Goal: Check status: Check status

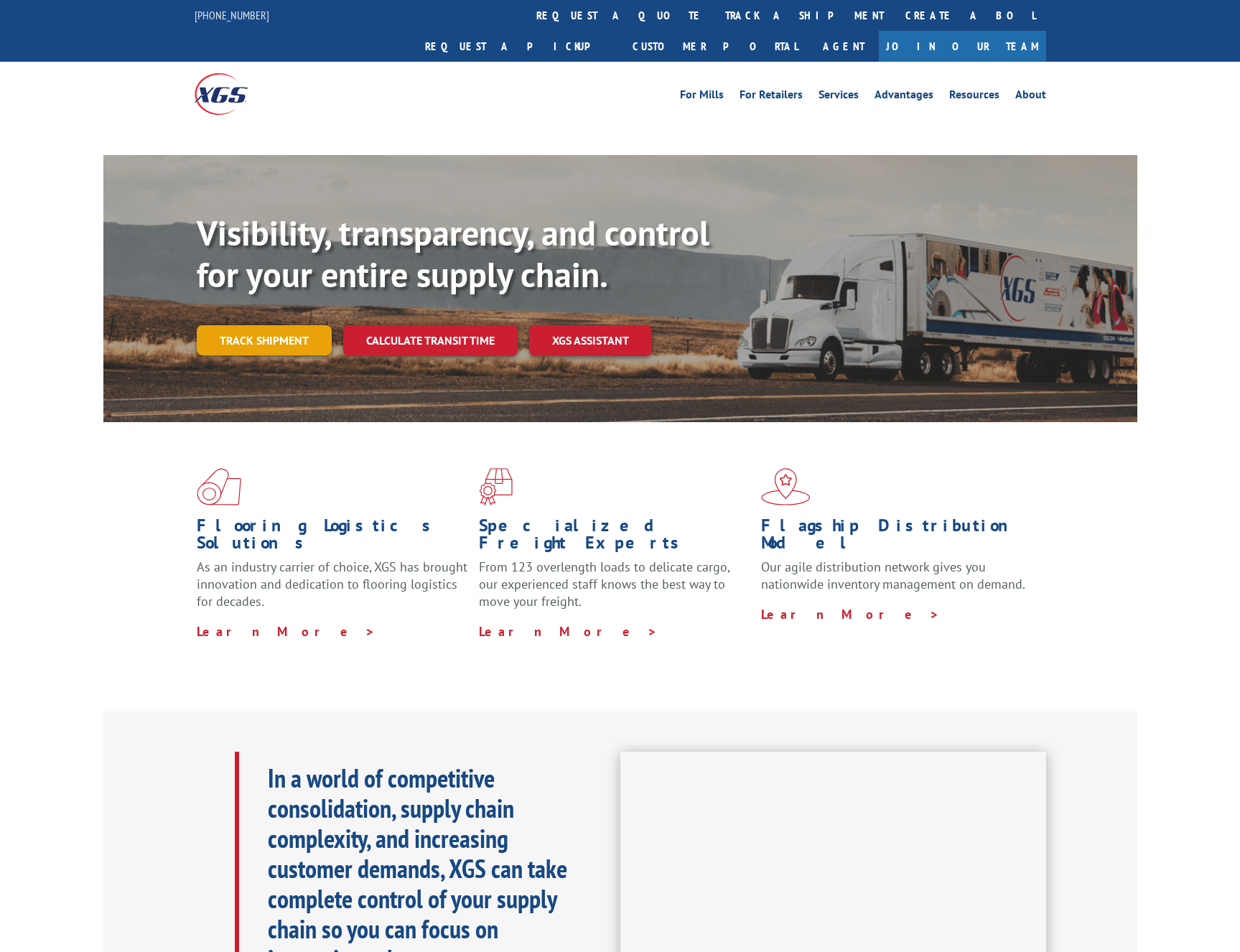
click at [296, 325] on link "Track shipment" at bounding box center [264, 340] width 135 height 30
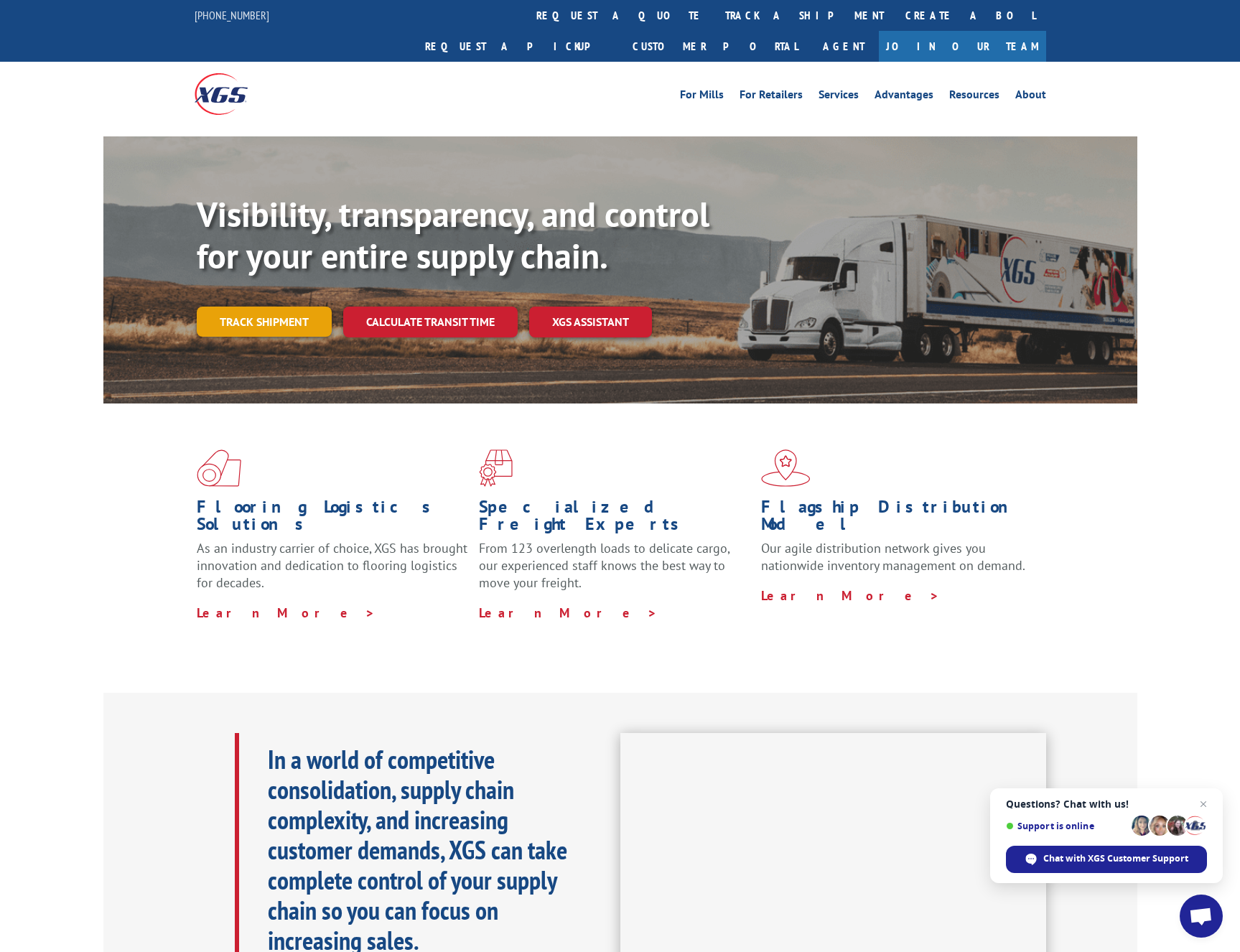
click at [268, 307] on link "Track shipment" at bounding box center [264, 322] width 135 height 30
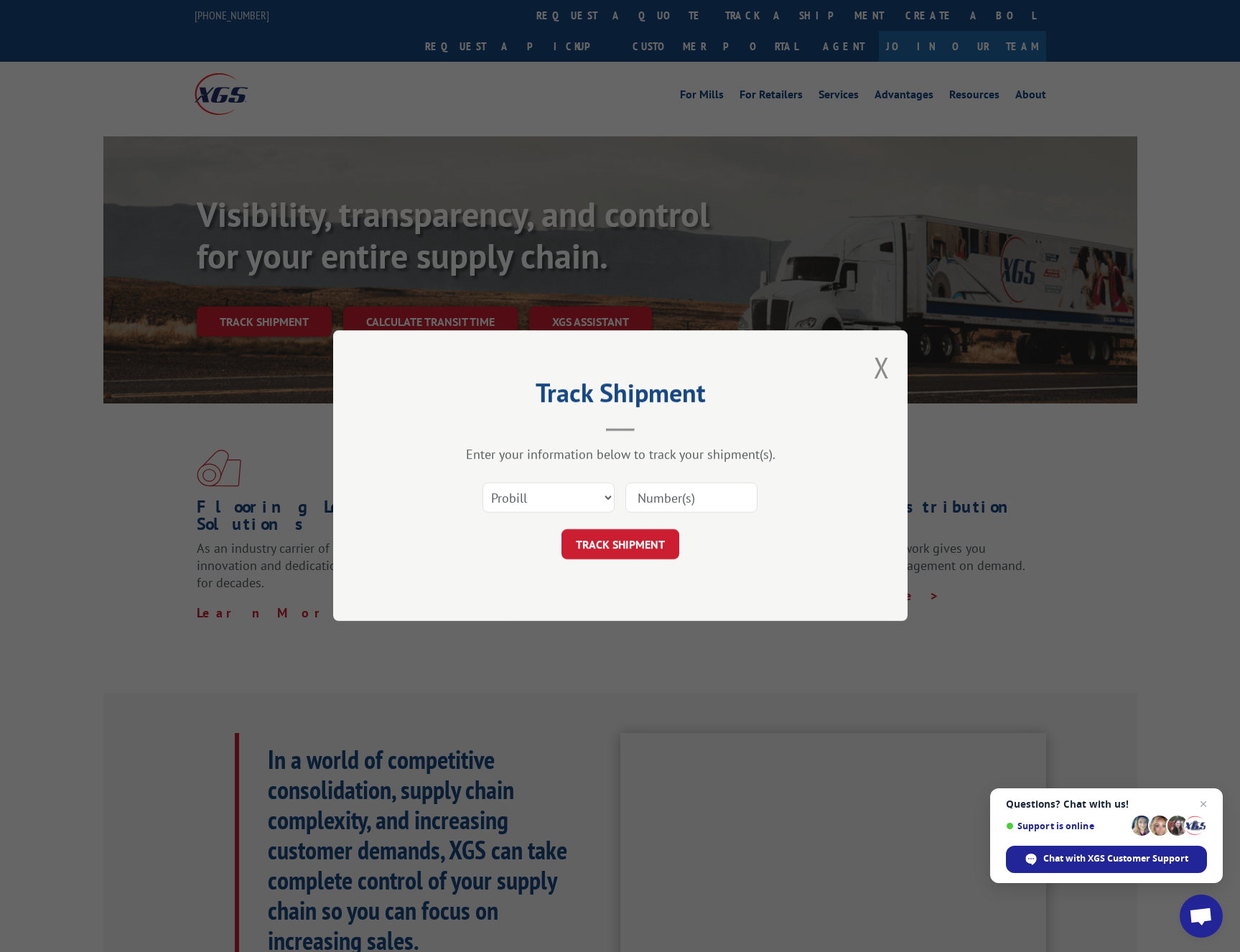
click at [636, 488] on input at bounding box center [691, 498] width 132 height 30
paste input "17501796"
type input "17501796"
click at [615, 550] on button "TRACK SHIPMENT" at bounding box center [620, 545] width 118 height 30
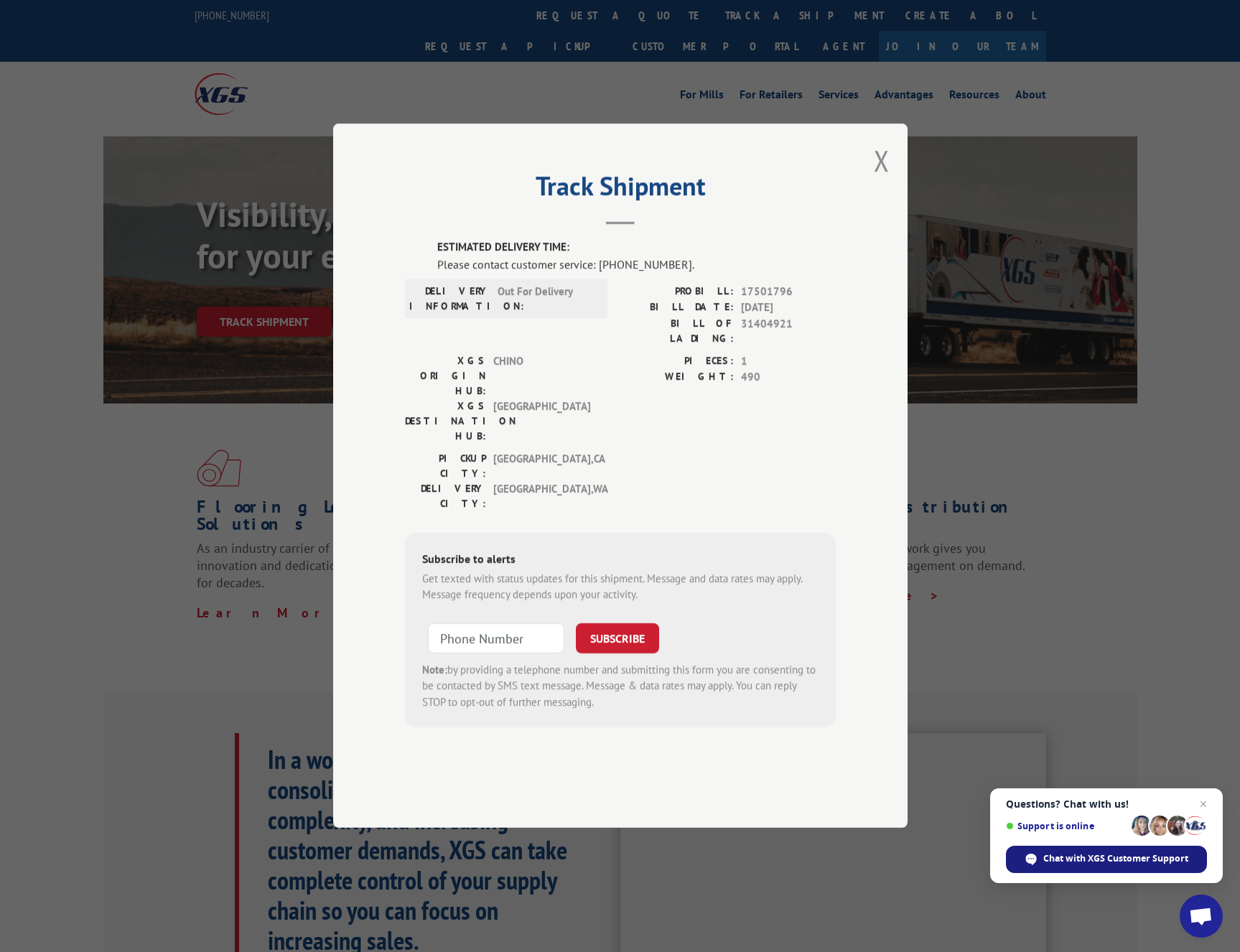
click at [1078, 857] on span "Chat with XGS Customer Support" at bounding box center [1115, 858] width 145 height 13
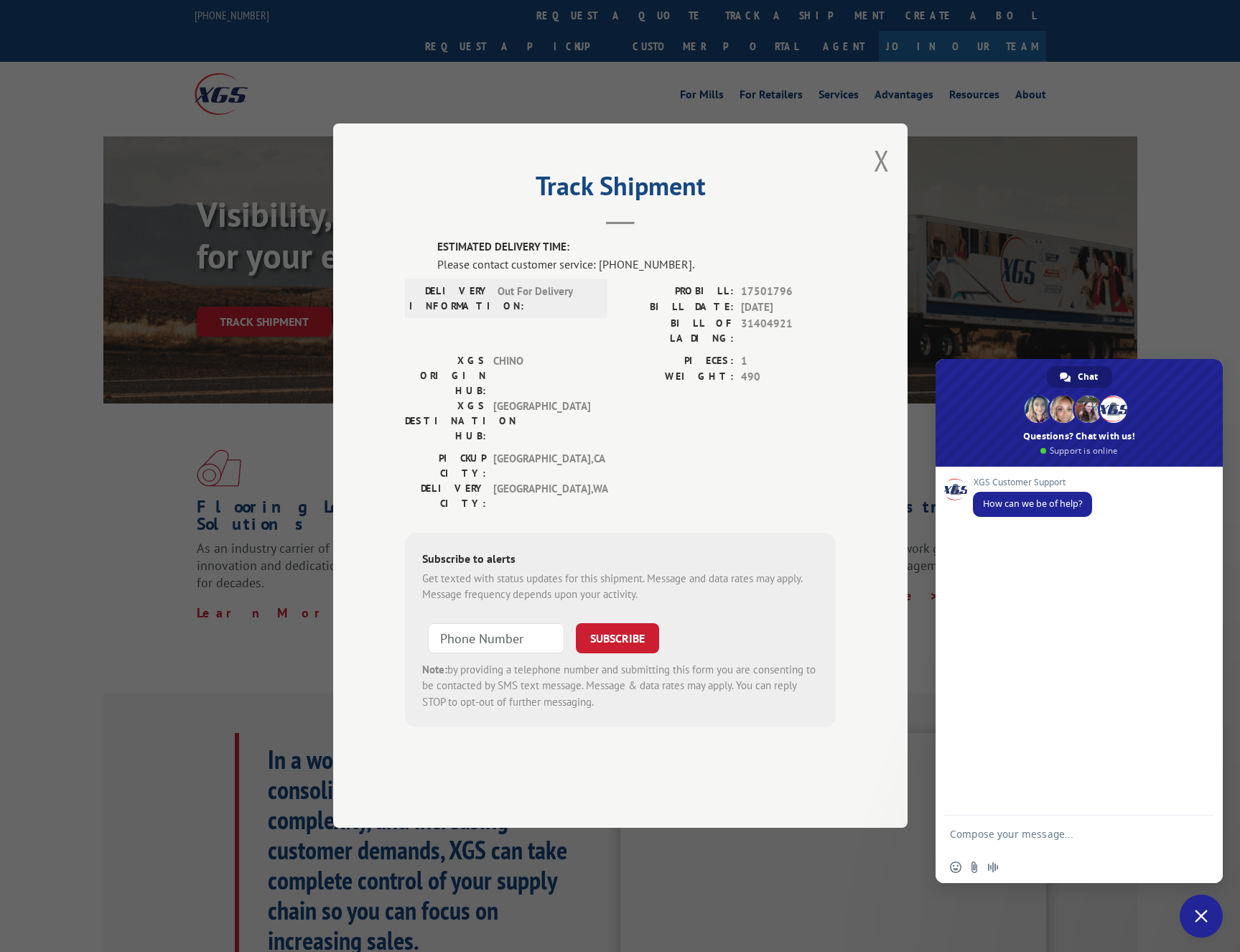
click at [986, 838] on textarea "Compose your message..." at bounding box center [1065, 834] width 230 height 36
type textarea "can you check the ETA for 17501796?"
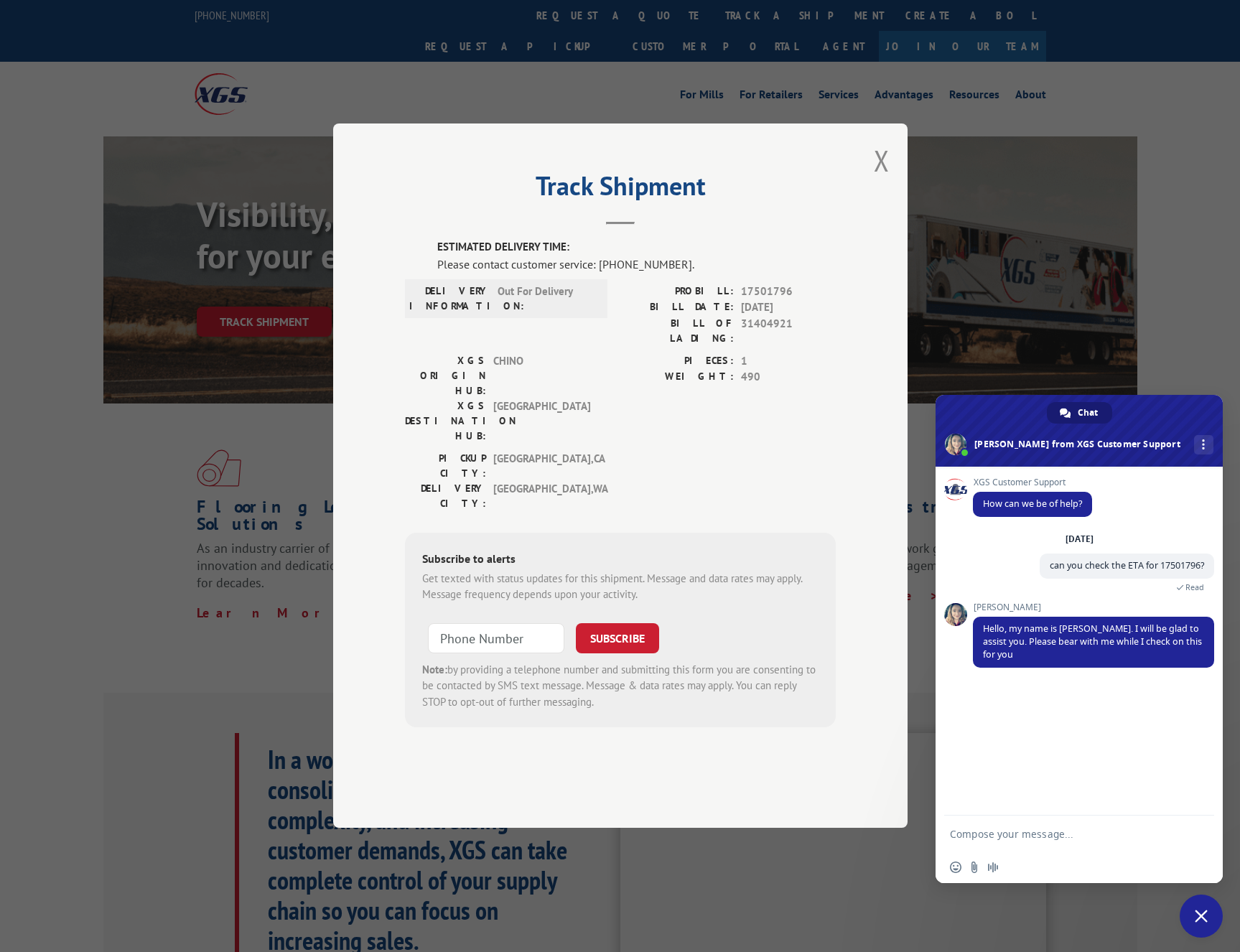
click at [992, 836] on textarea "Compose your message..." at bounding box center [1065, 834] width 230 height 36
type textarea "thanks"
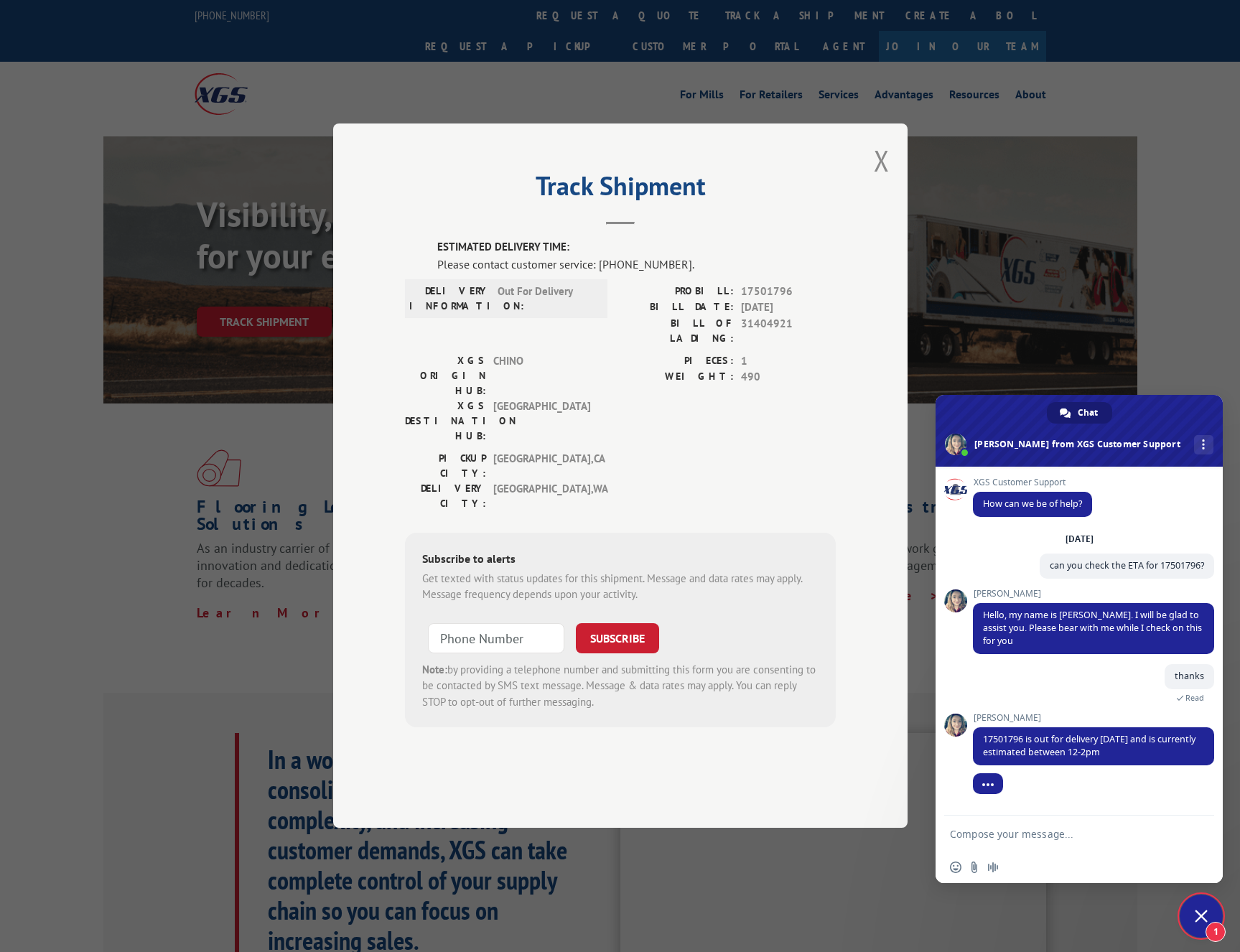
click at [1001, 832] on textarea "Compose your message..." at bounding box center [1065, 834] width 230 height 36
type textarea "thank you"
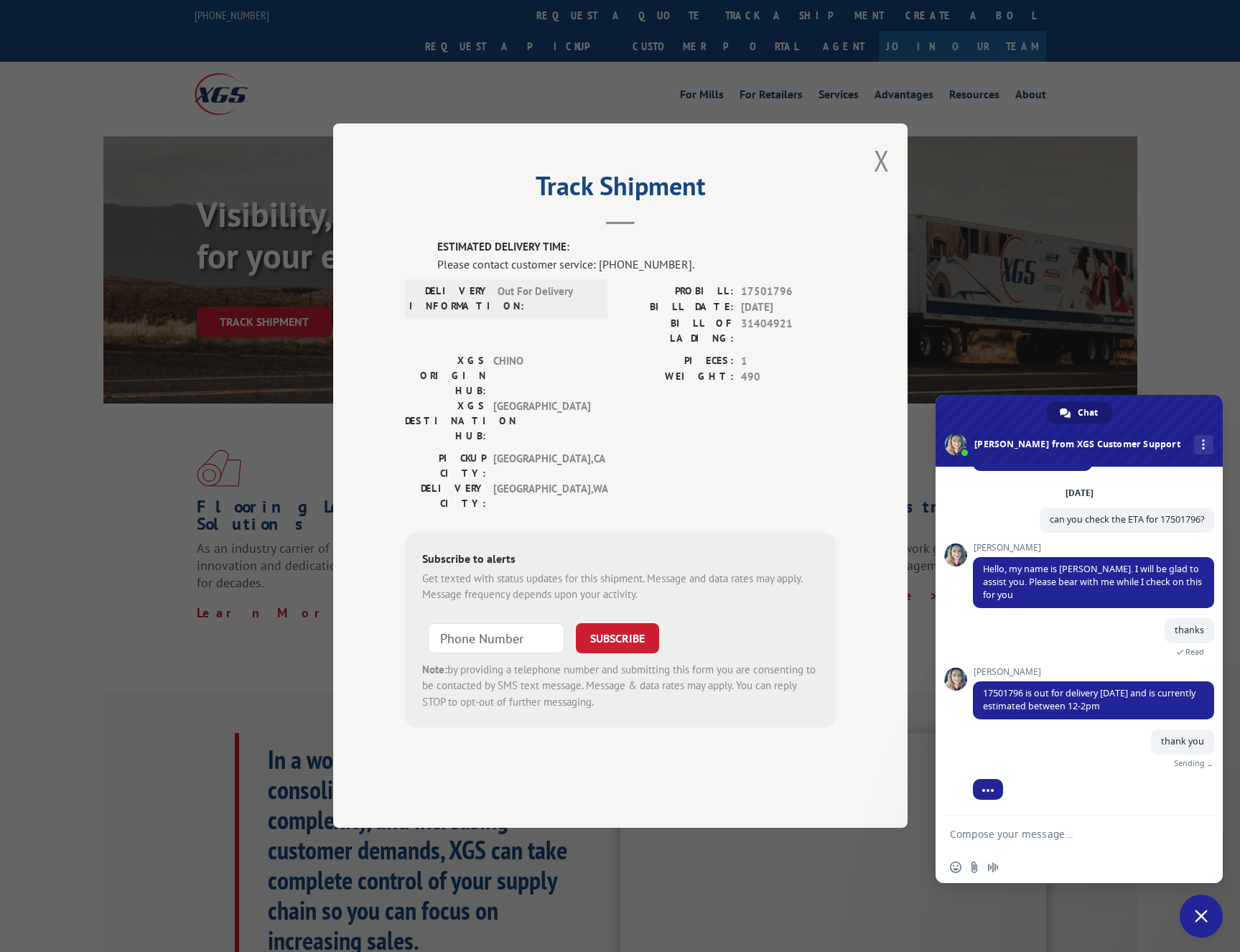
click at [1003, 831] on textarea "Compose your message..." at bounding box center [1065, 834] width 230 height 36
click at [1019, 836] on textarea "Compose your message..." at bounding box center [1065, 834] width 230 height 36
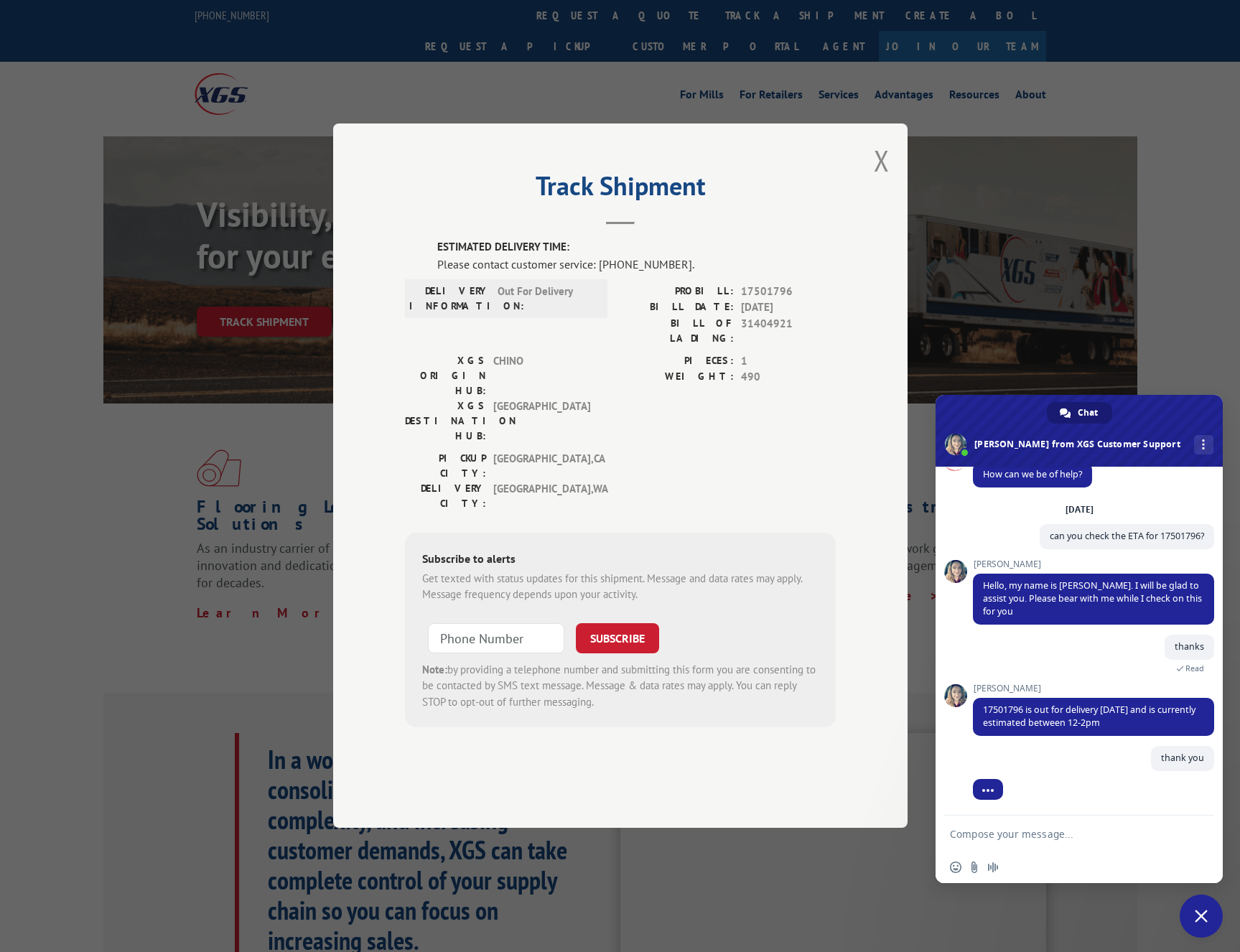
scroll to position [29, 0]
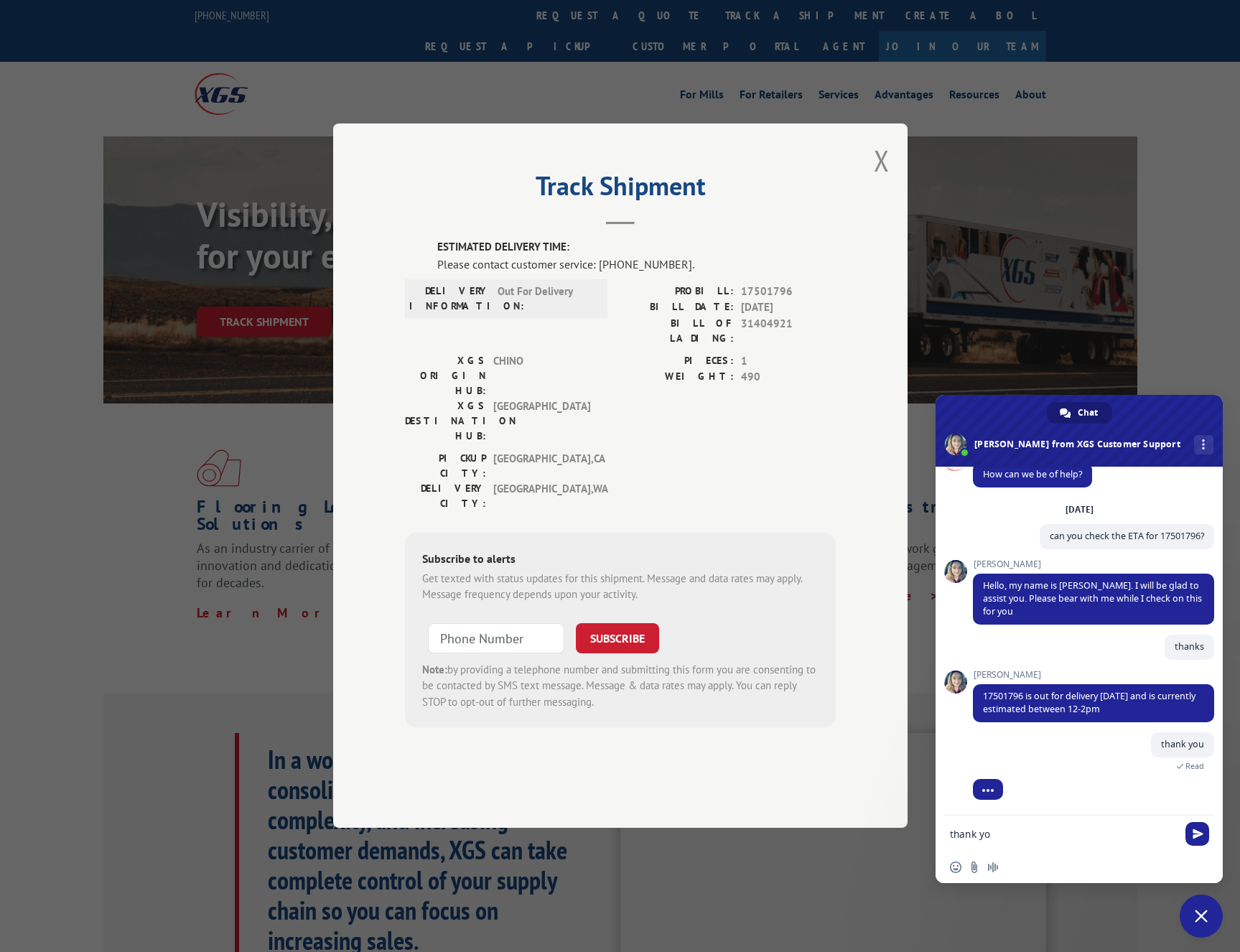
type textarea "thank you"
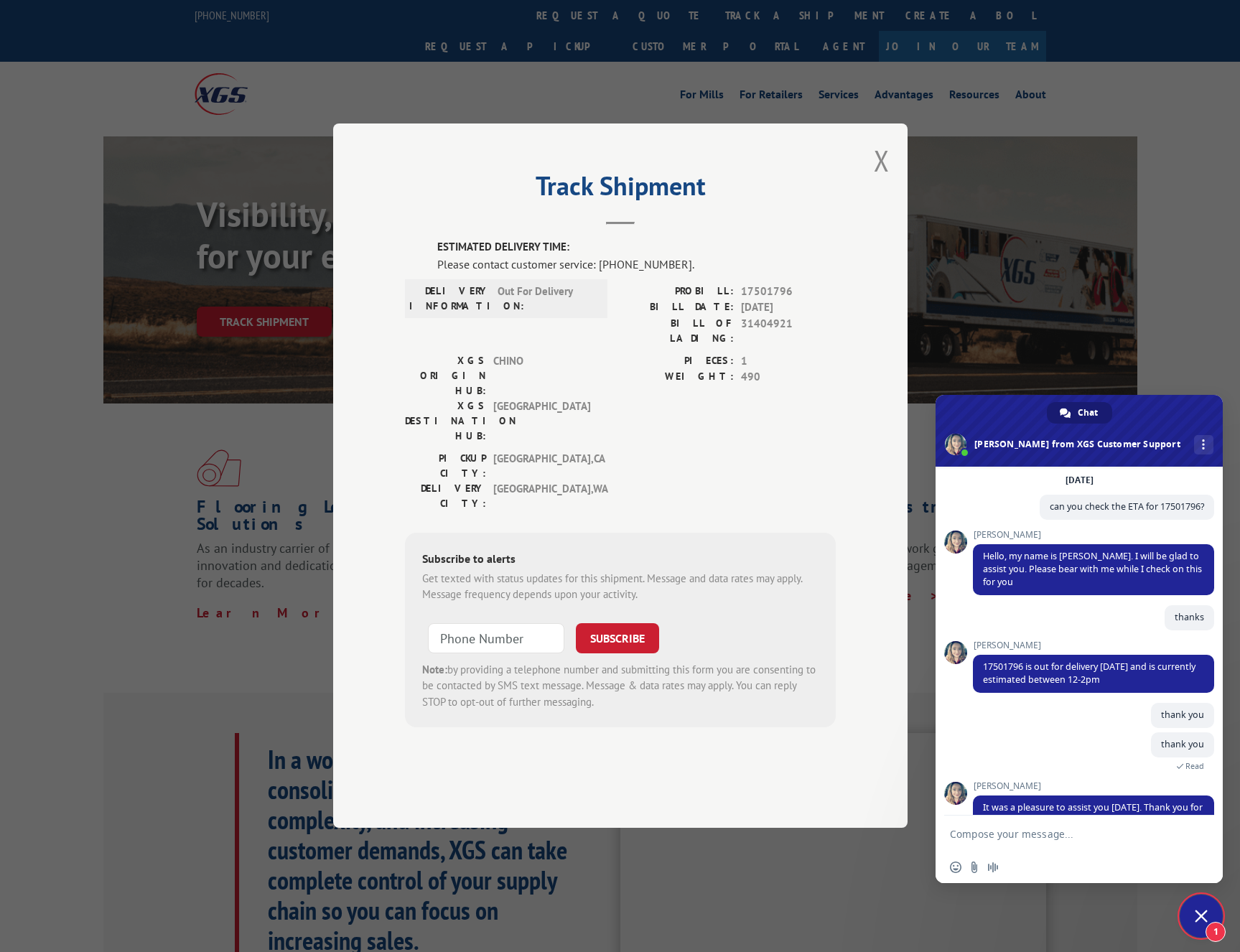
scroll to position [131, 0]
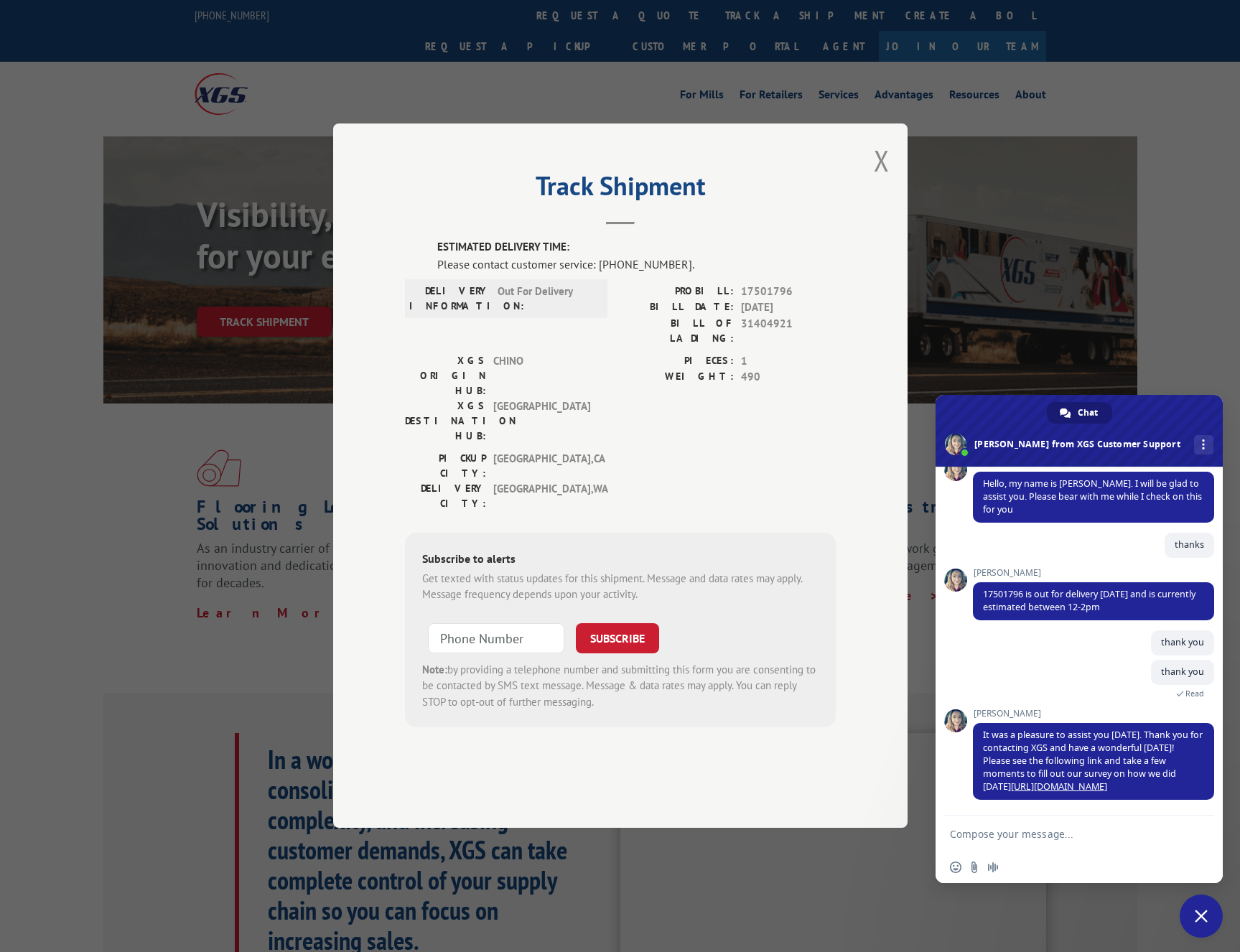
click at [994, 845] on textarea "Compose your message..." at bounding box center [1065, 834] width 230 height 36
click at [879, 179] on button "Close modal" at bounding box center [882, 160] width 16 height 38
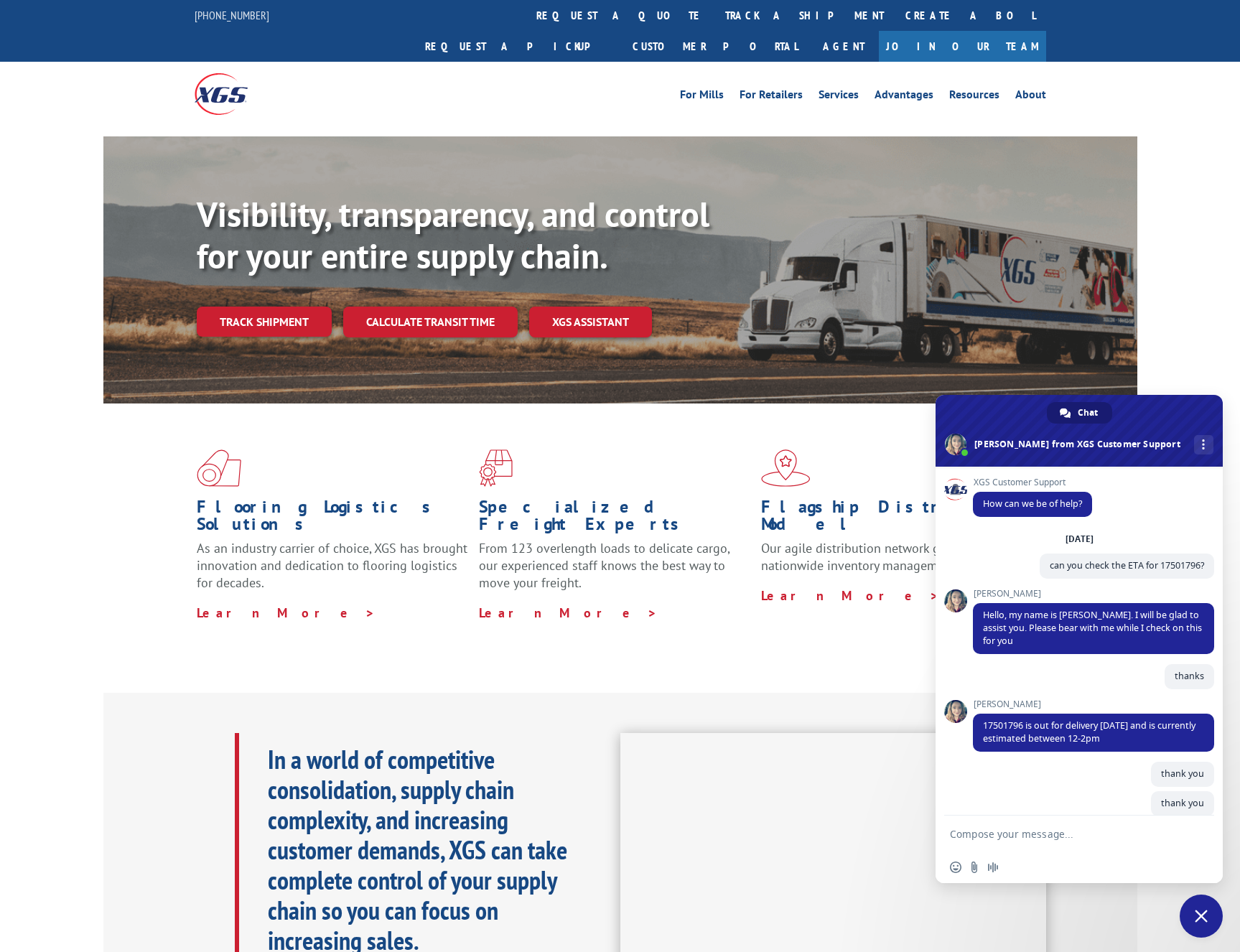
scroll to position [131, 0]
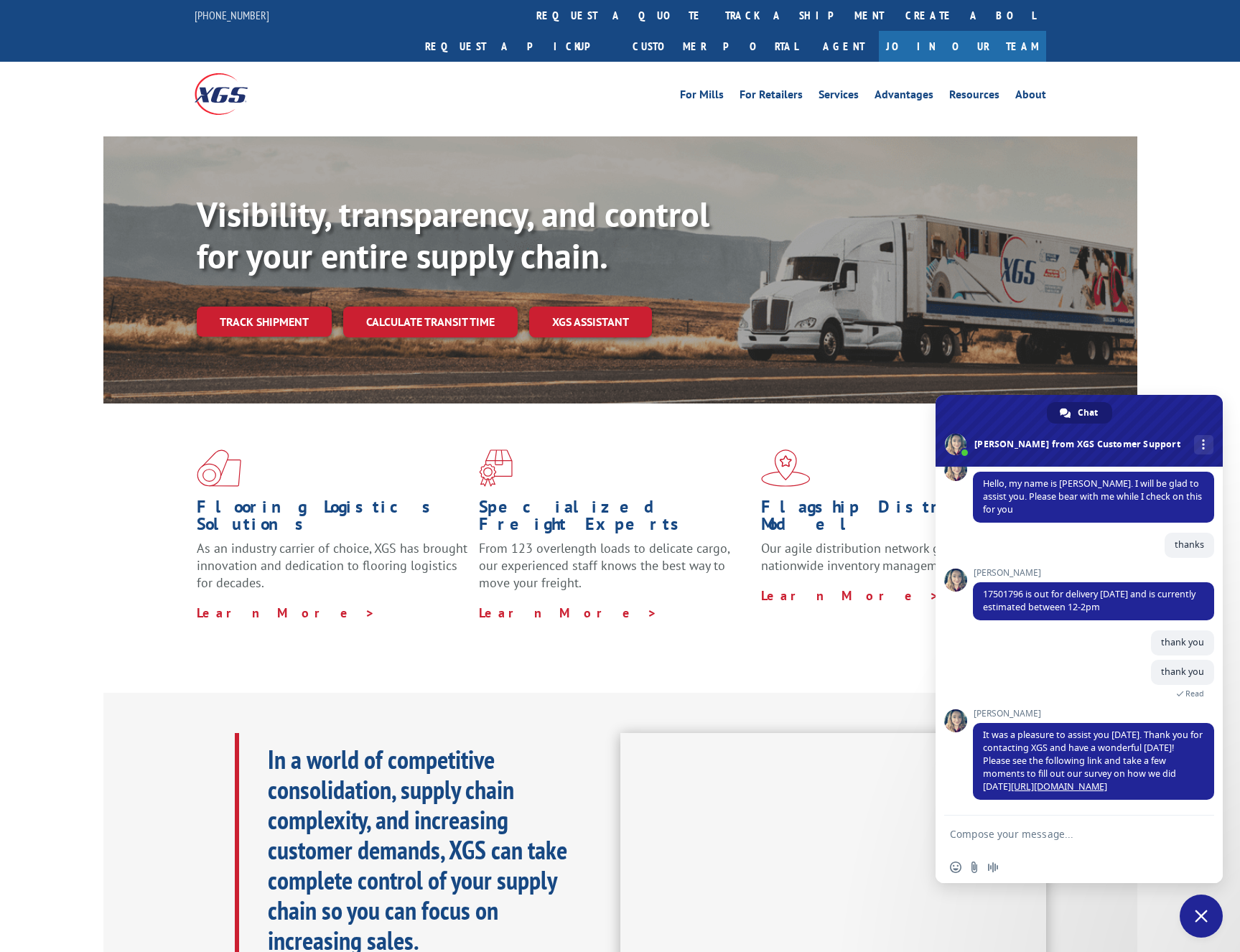
click at [830, 617] on div "Flooring Logistics Solutions As an industry carrier of choice, XGS has brought …" at bounding box center [620, 534] width 1034 height 263
click at [1199, 900] on span "Close chat" at bounding box center [1200, 915] width 43 height 43
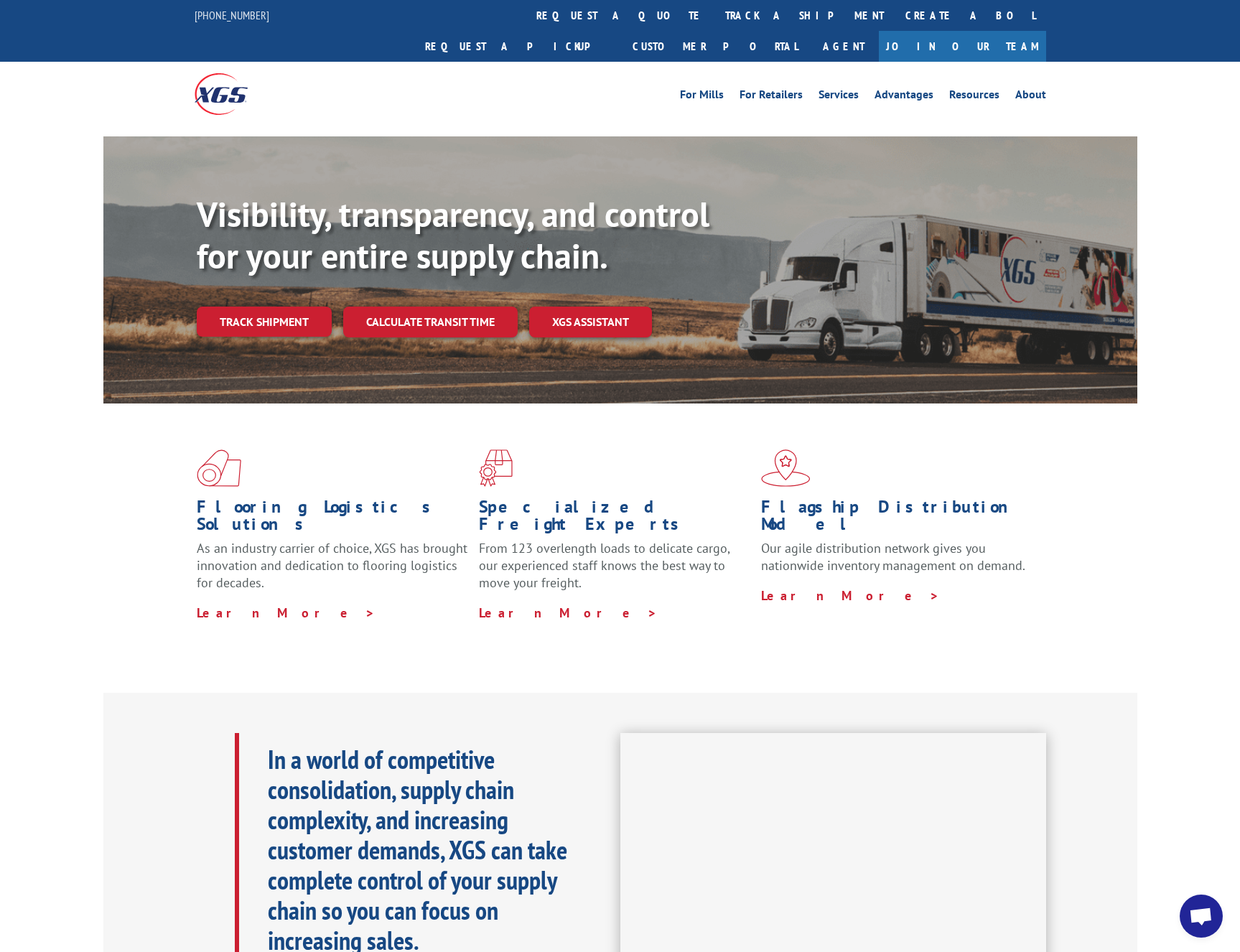
click at [1198, 917] on span "Open chat" at bounding box center [1201, 917] width 24 height 20
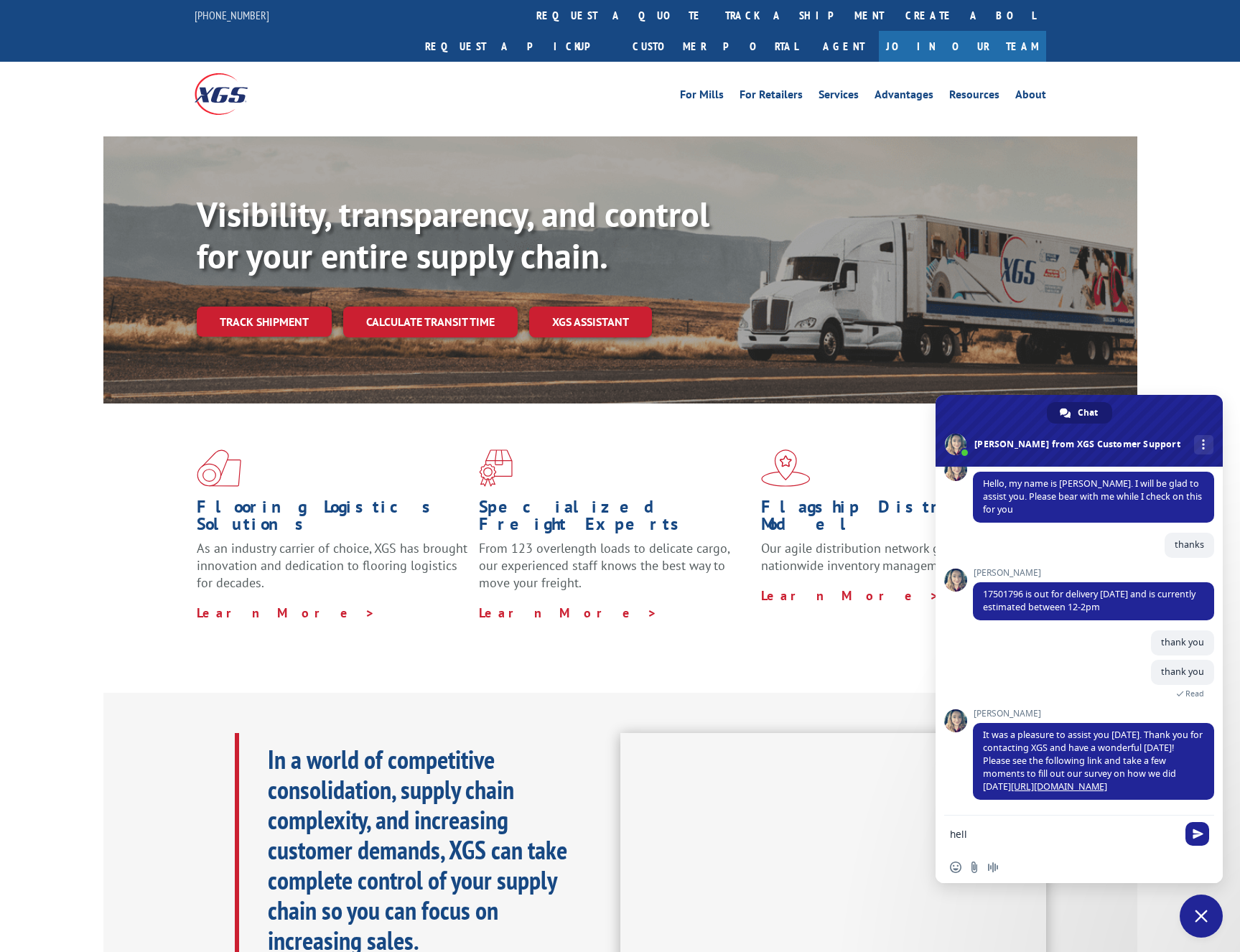
type textarea "hello"
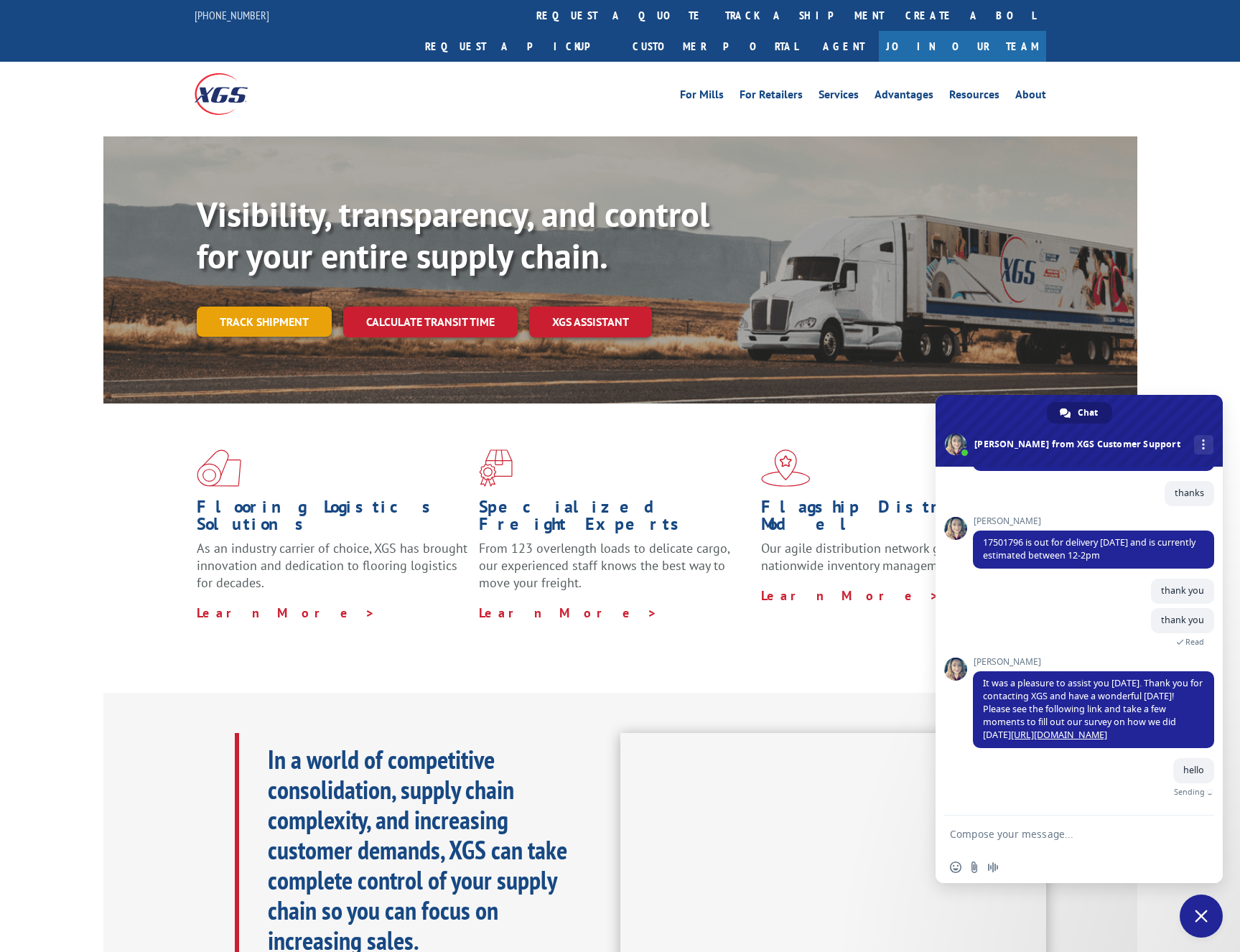
click at [258, 307] on link "Track shipment" at bounding box center [264, 322] width 135 height 30
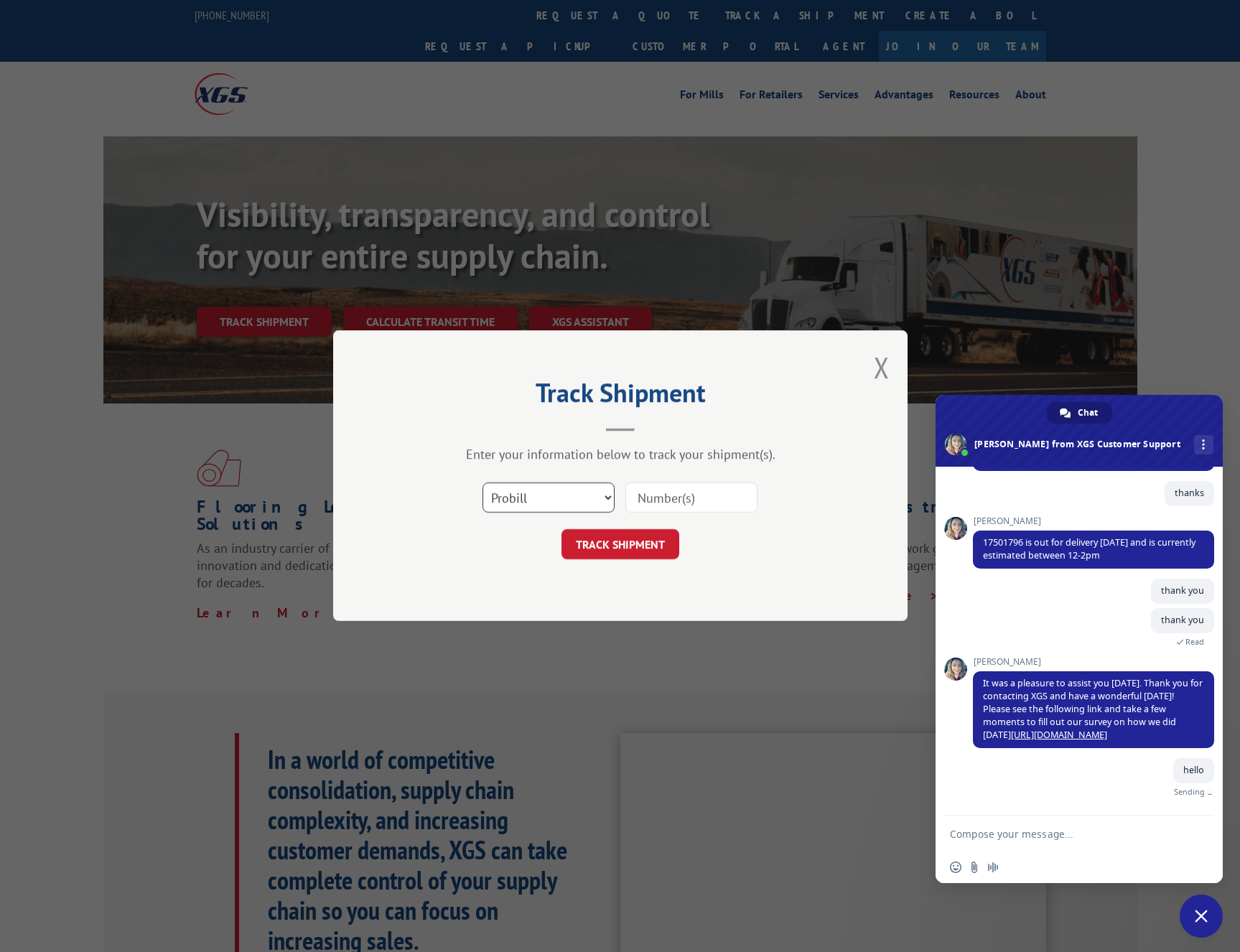
scroll to position [167, 0]
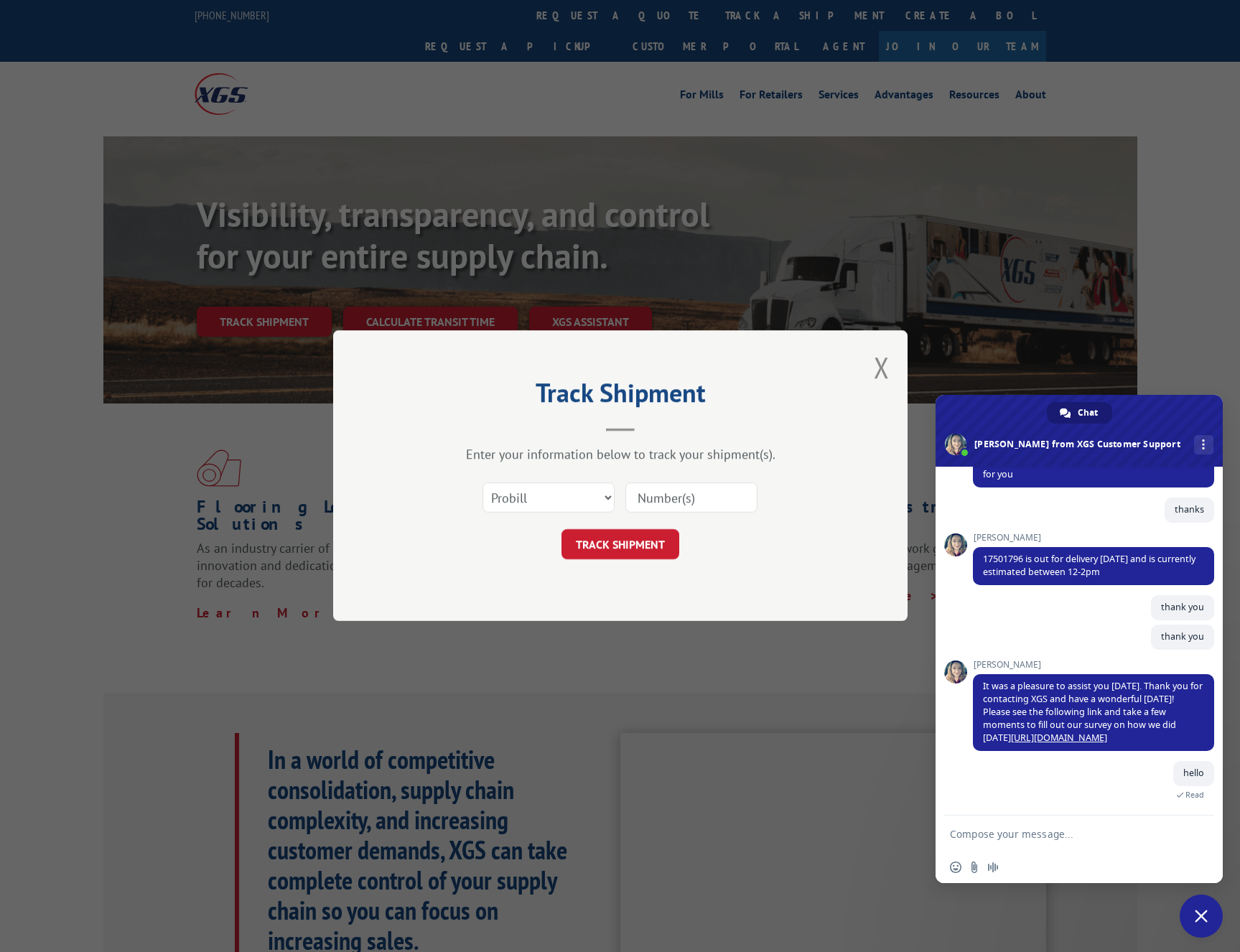
click at [662, 499] on input at bounding box center [691, 498] width 132 height 30
paste input "17501761"
type input "17501761"
click at [648, 538] on button "TRACK SHIPMENT" at bounding box center [620, 545] width 118 height 30
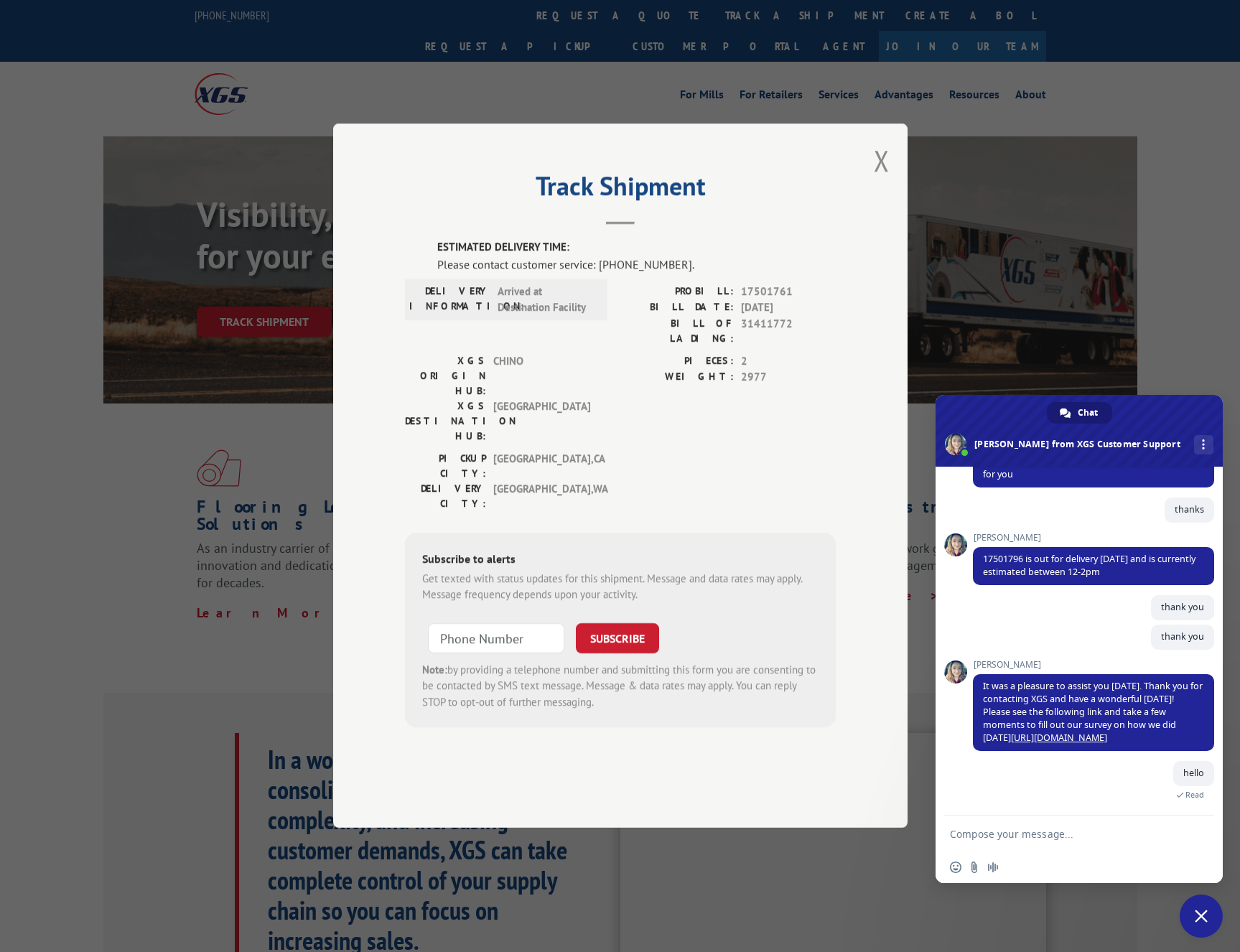
click at [1032, 831] on textarea "Compose your message..." at bounding box center [1065, 834] width 230 height 36
click at [1001, 833] on textarea "Can" at bounding box center [1065, 834] width 230 height 36
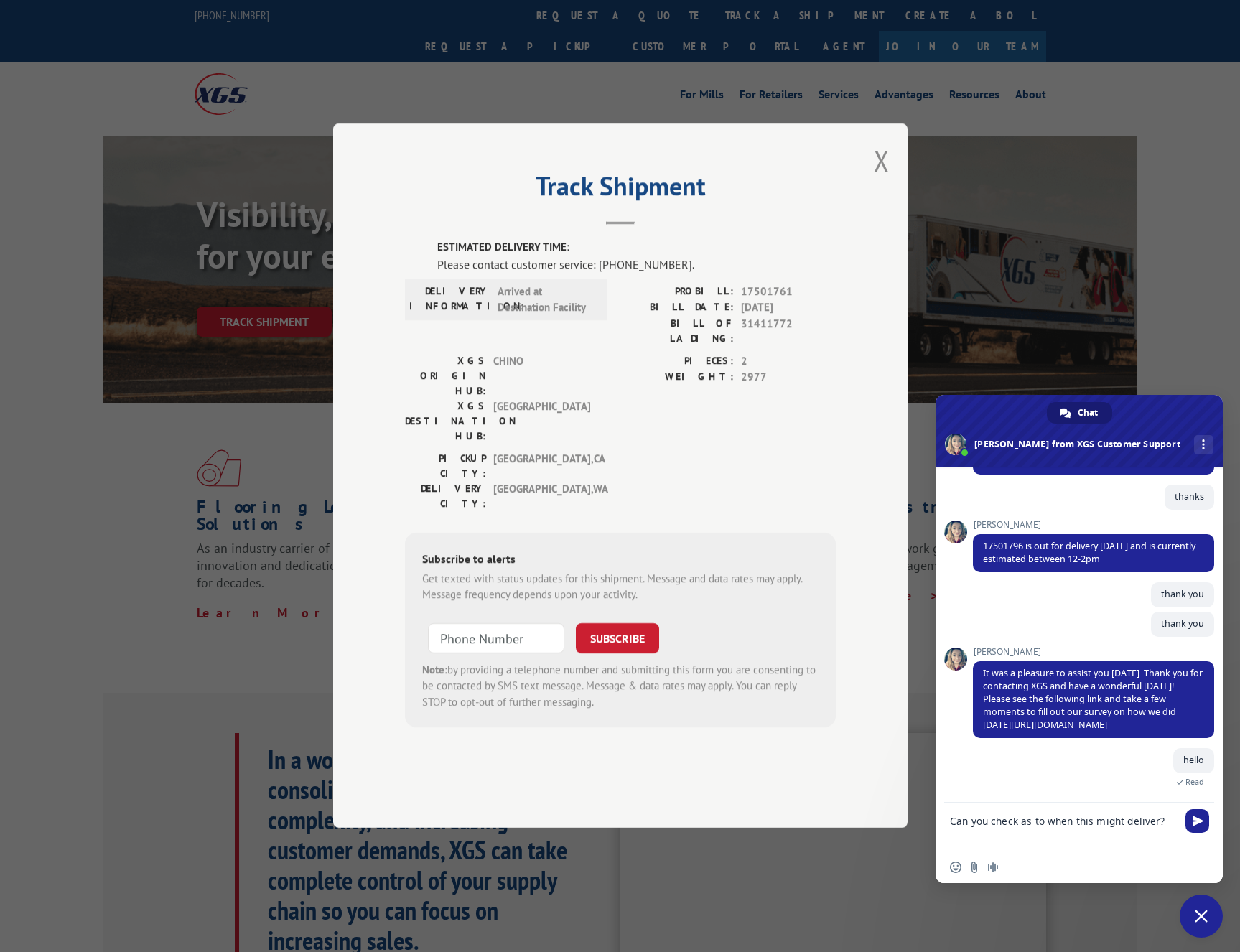
type textarea "Can you check as to when this might deliver?"
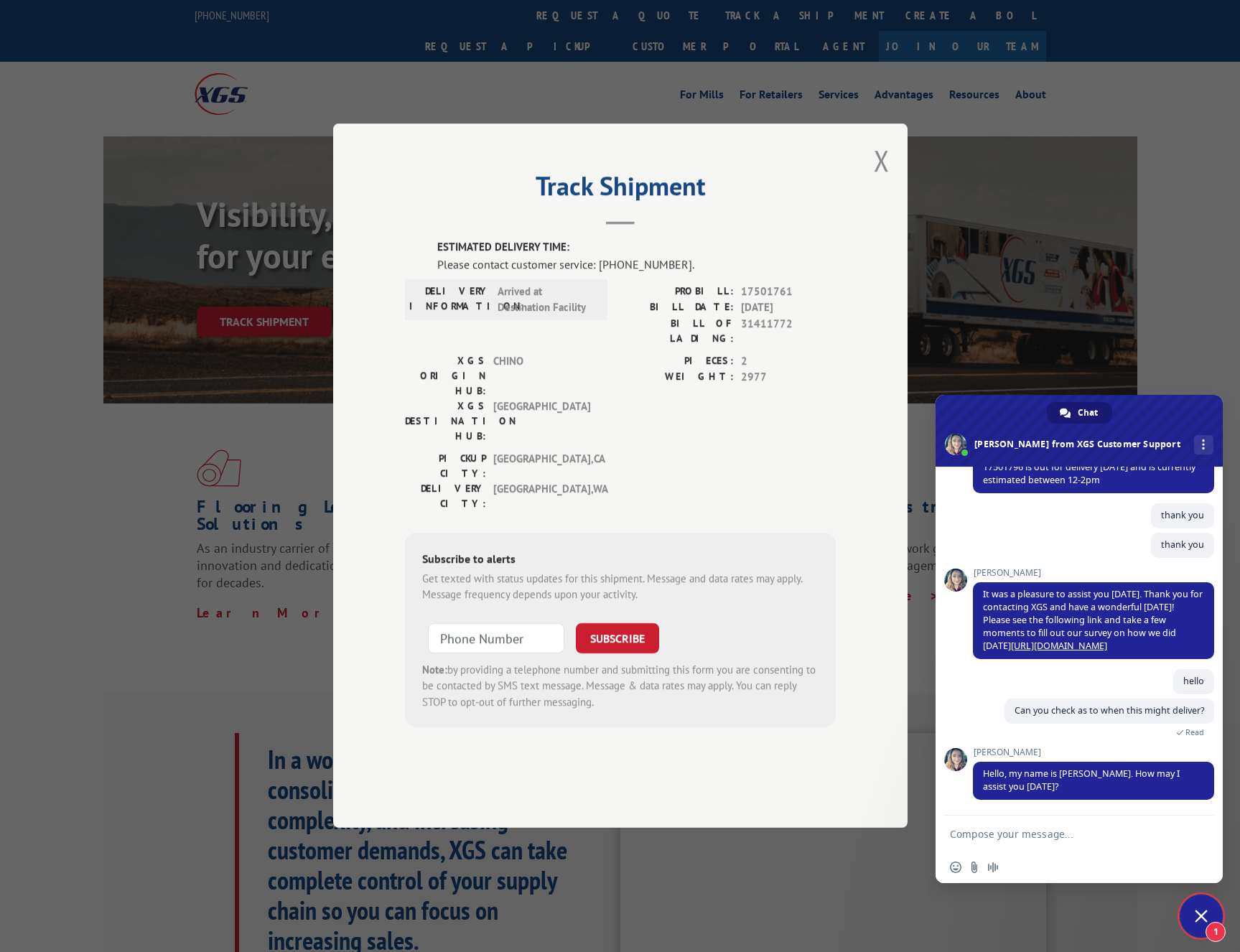
scroll to position [288, 0]
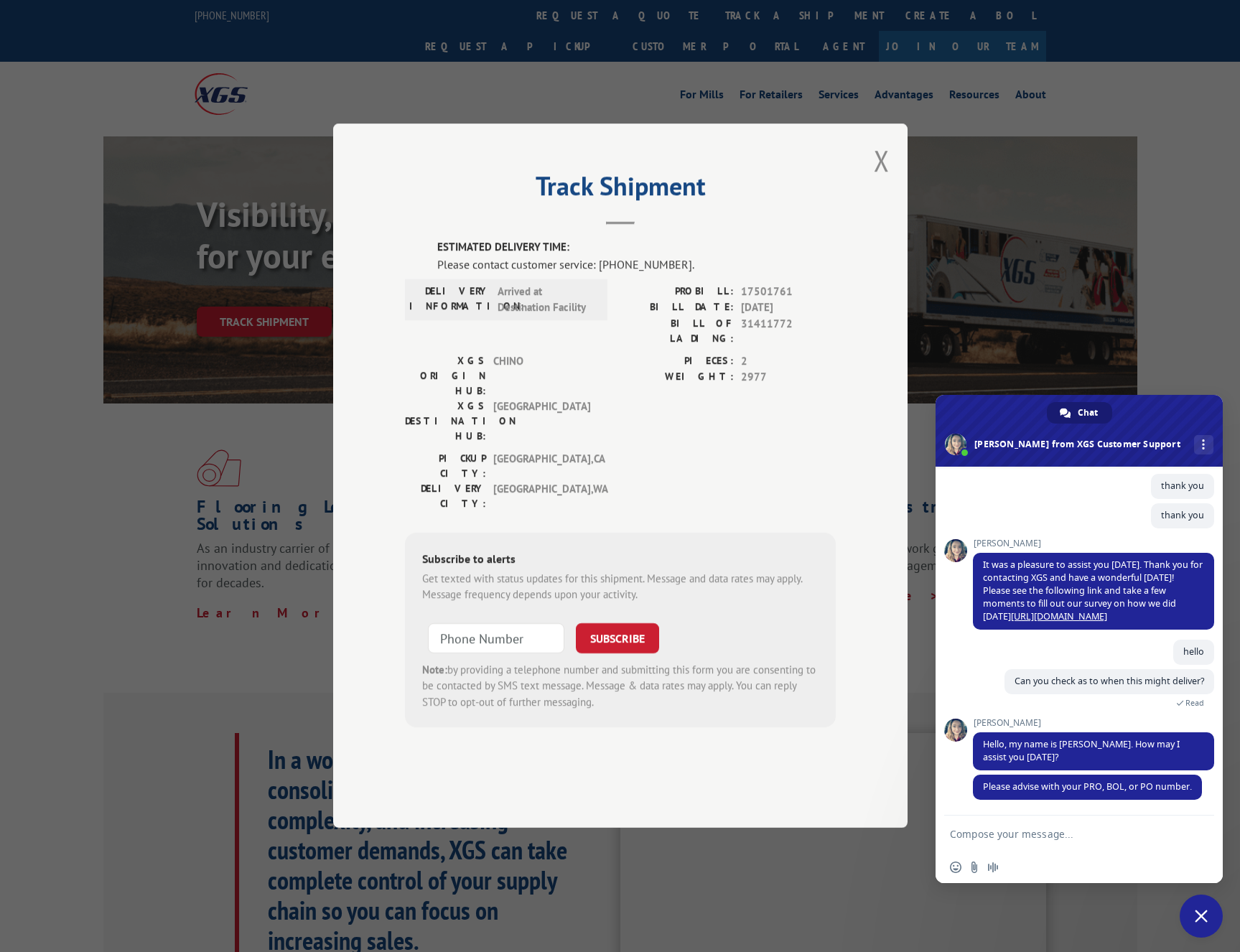
click at [751, 300] on span "17501761" at bounding box center [788, 292] width 95 height 17
copy span "17501761"
click at [996, 833] on textarea "Compose your message..." at bounding box center [1065, 834] width 230 height 36
paste textarea "17501761"
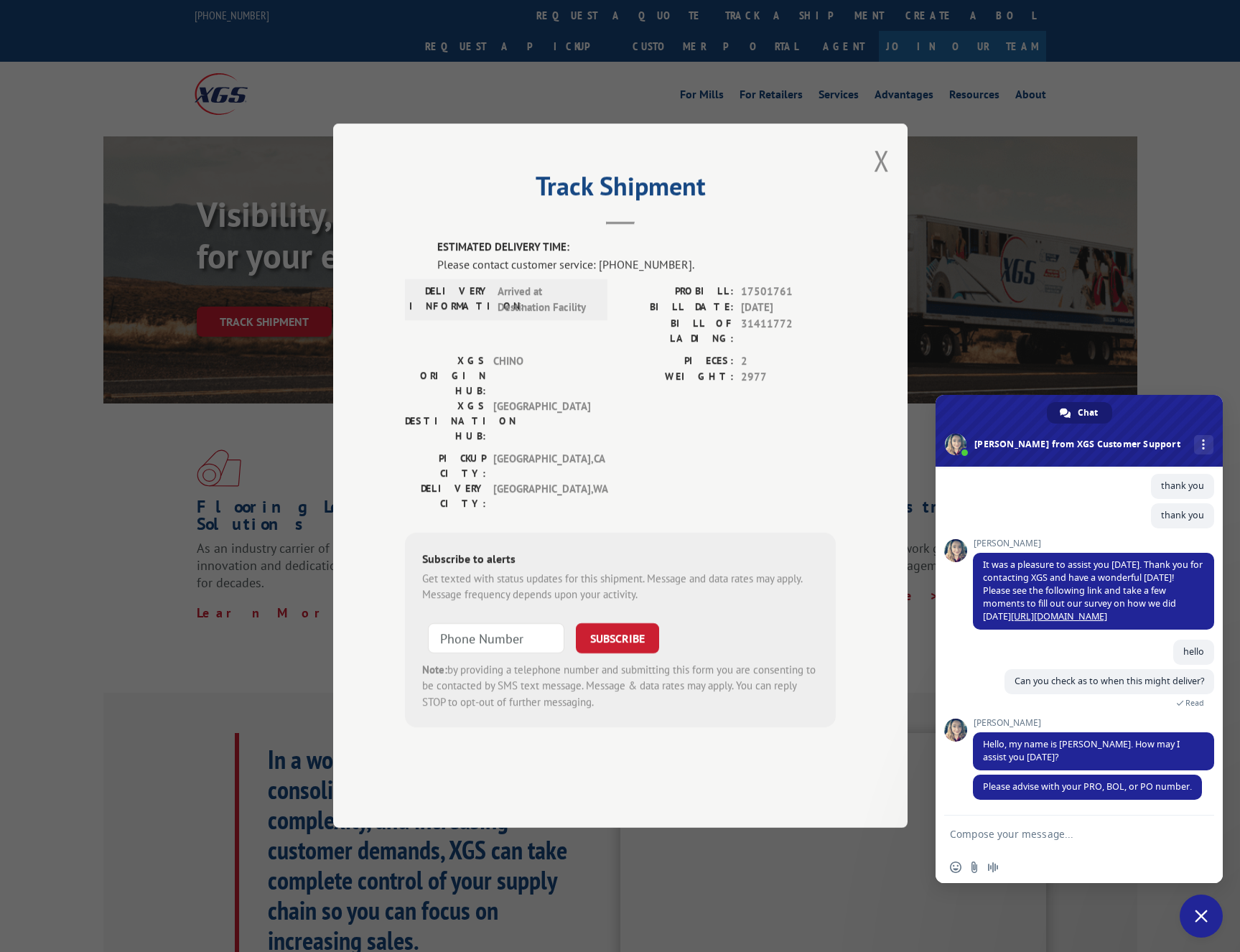
type textarea "17501761"
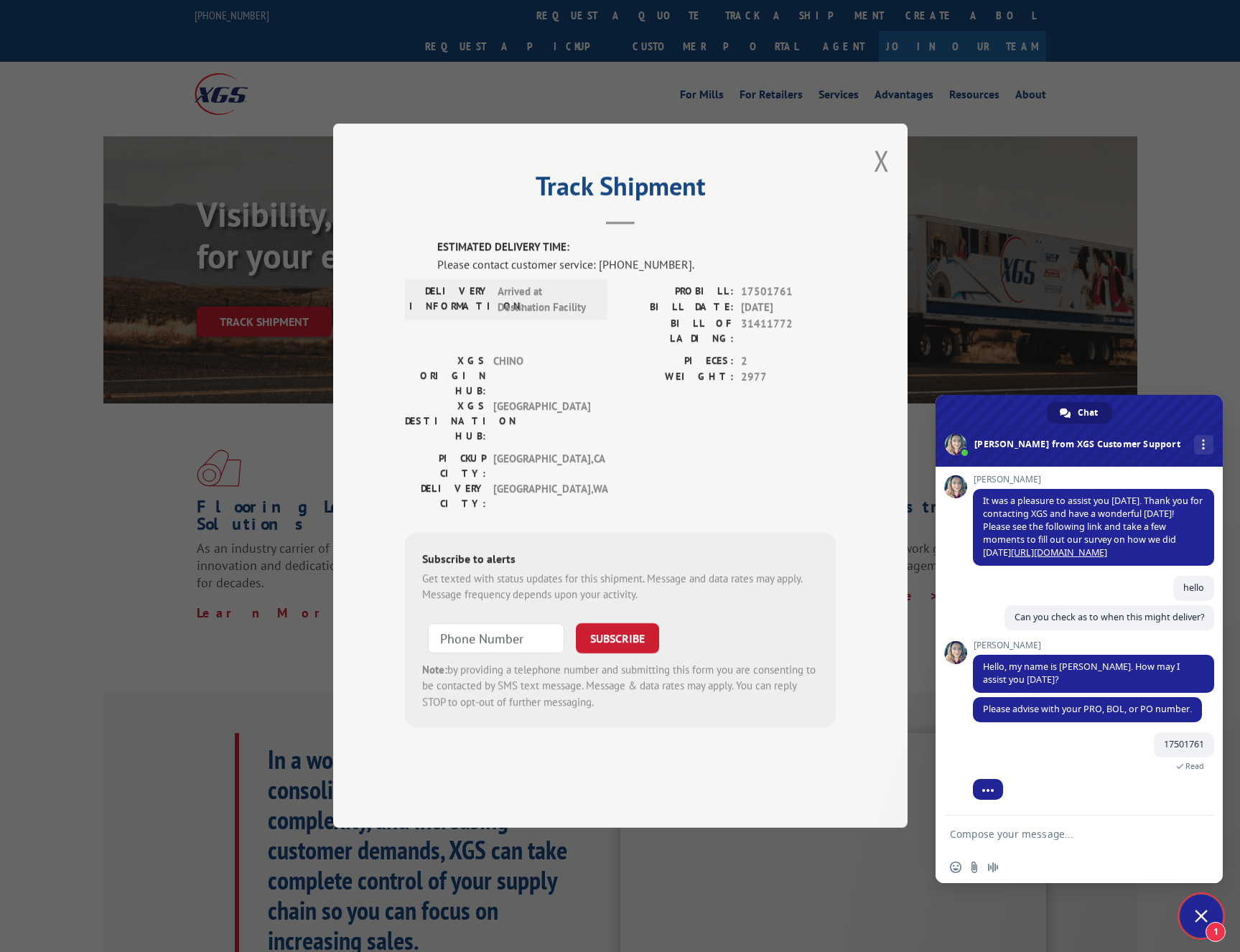
scroll to position [386, 0]
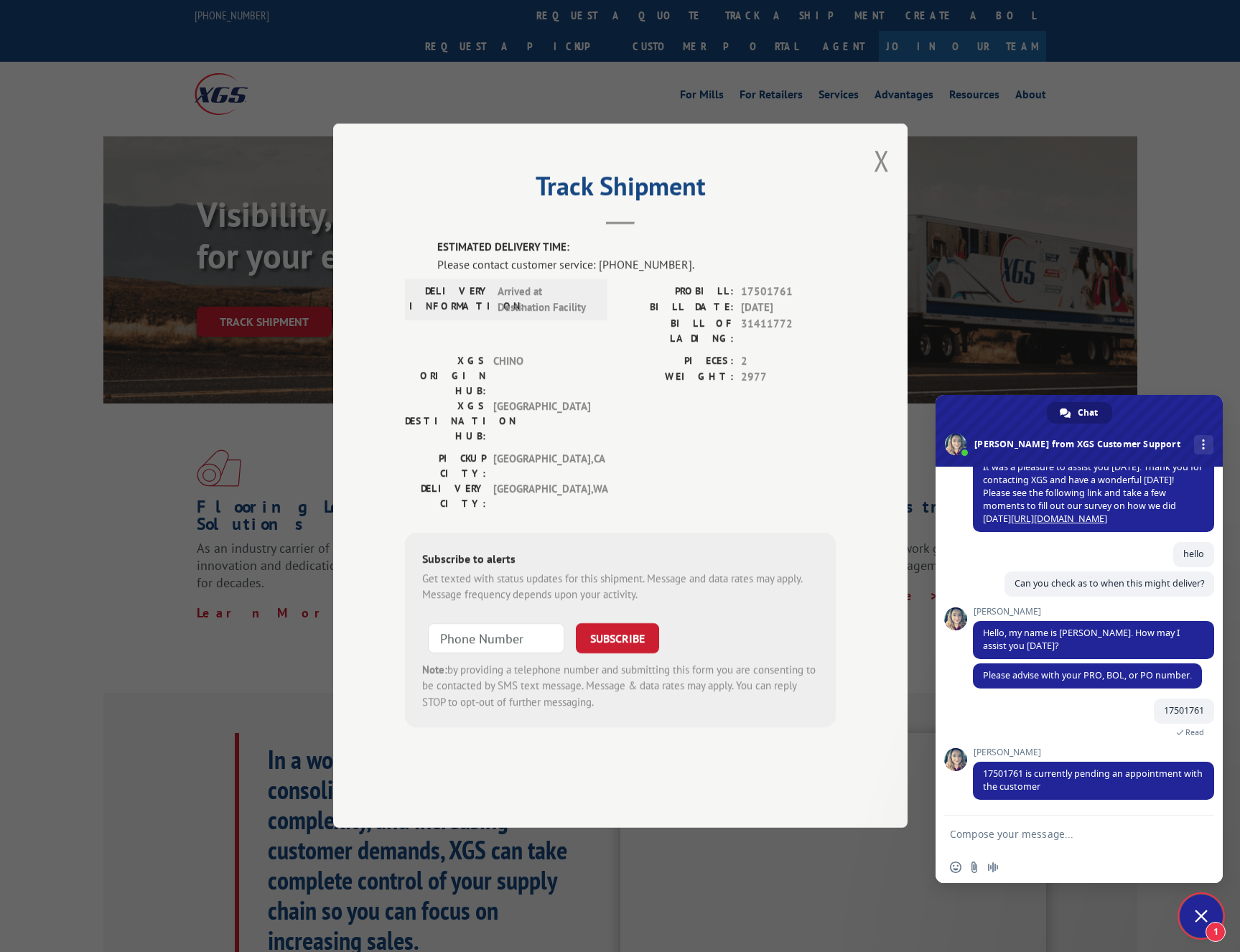
click at [992, 836] on textarea "Compose your message..." at bounding box center [1065, 834] width 230 height 36
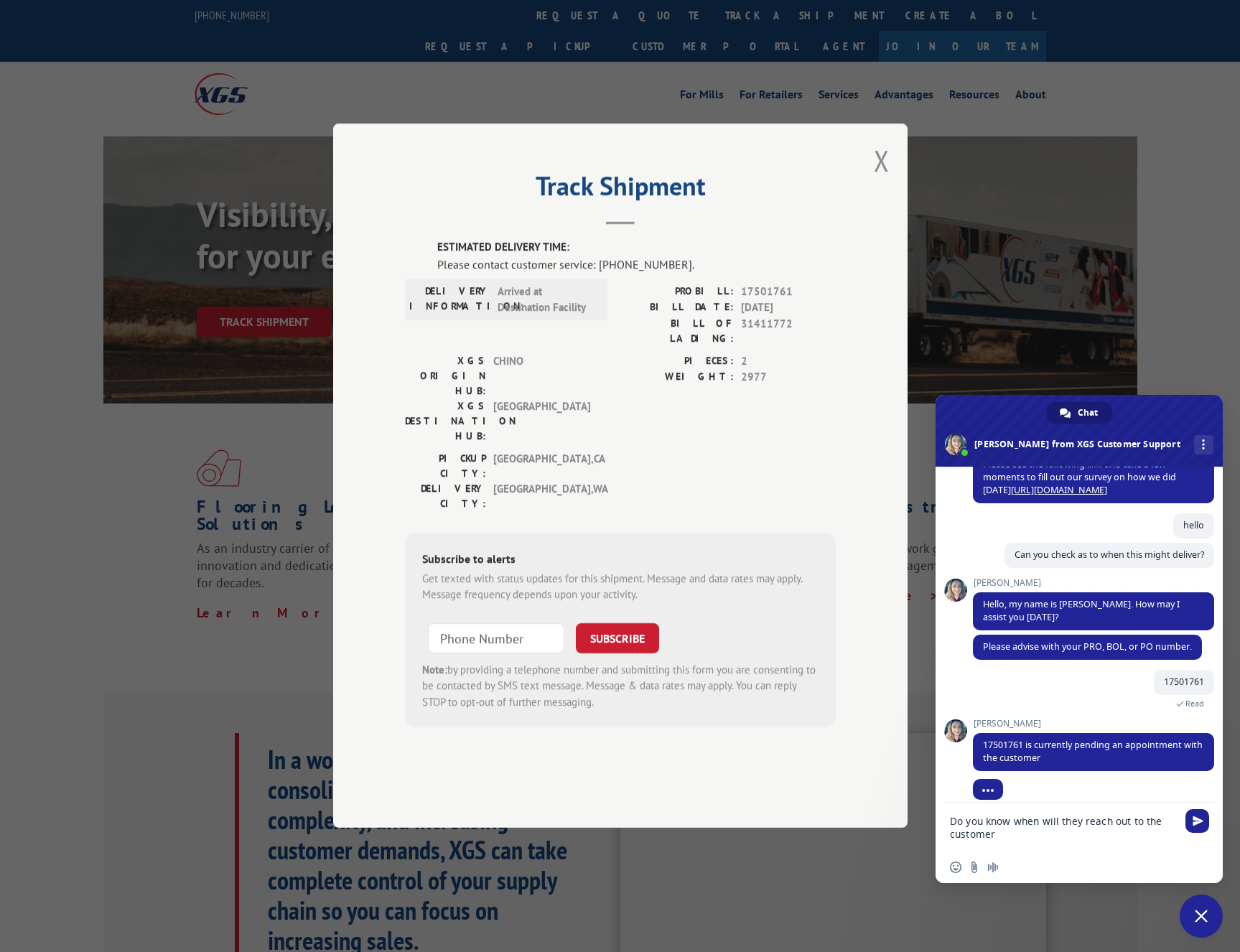
type textarea "Do you know when will they reach out to the customer?"
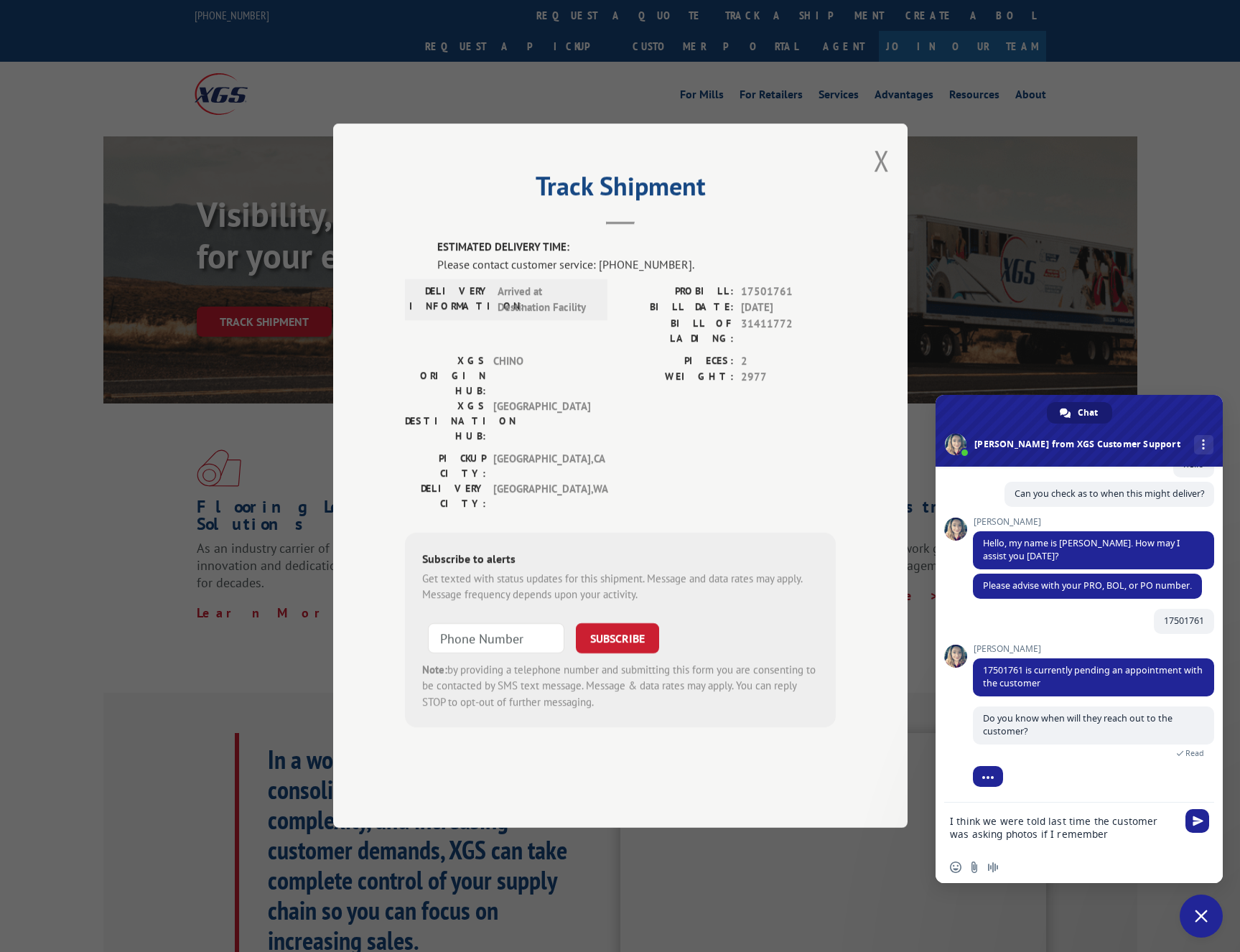
scroll to position [479, 0]
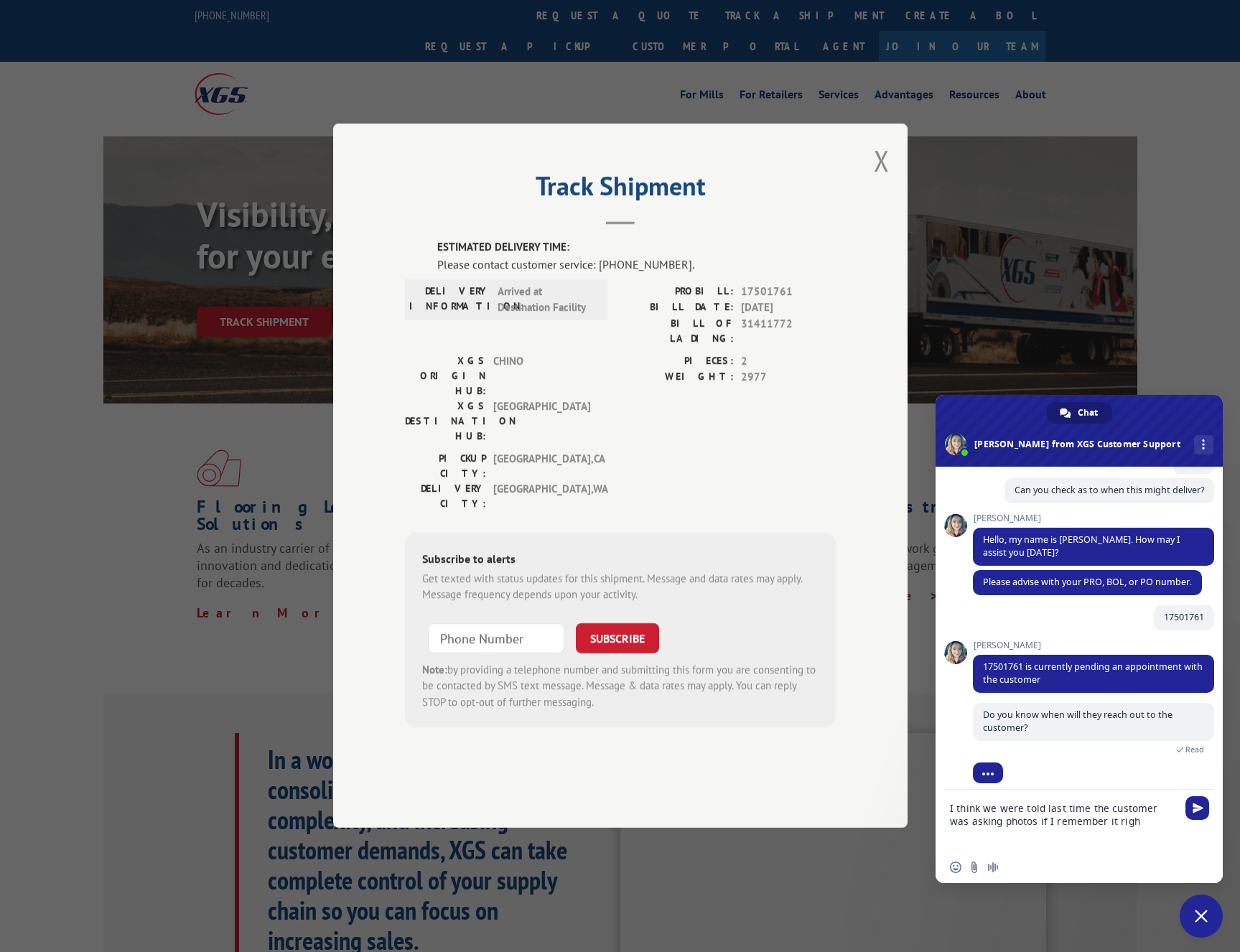
type textarea "I think we were told last time the customer was asking photos if I remember it …"
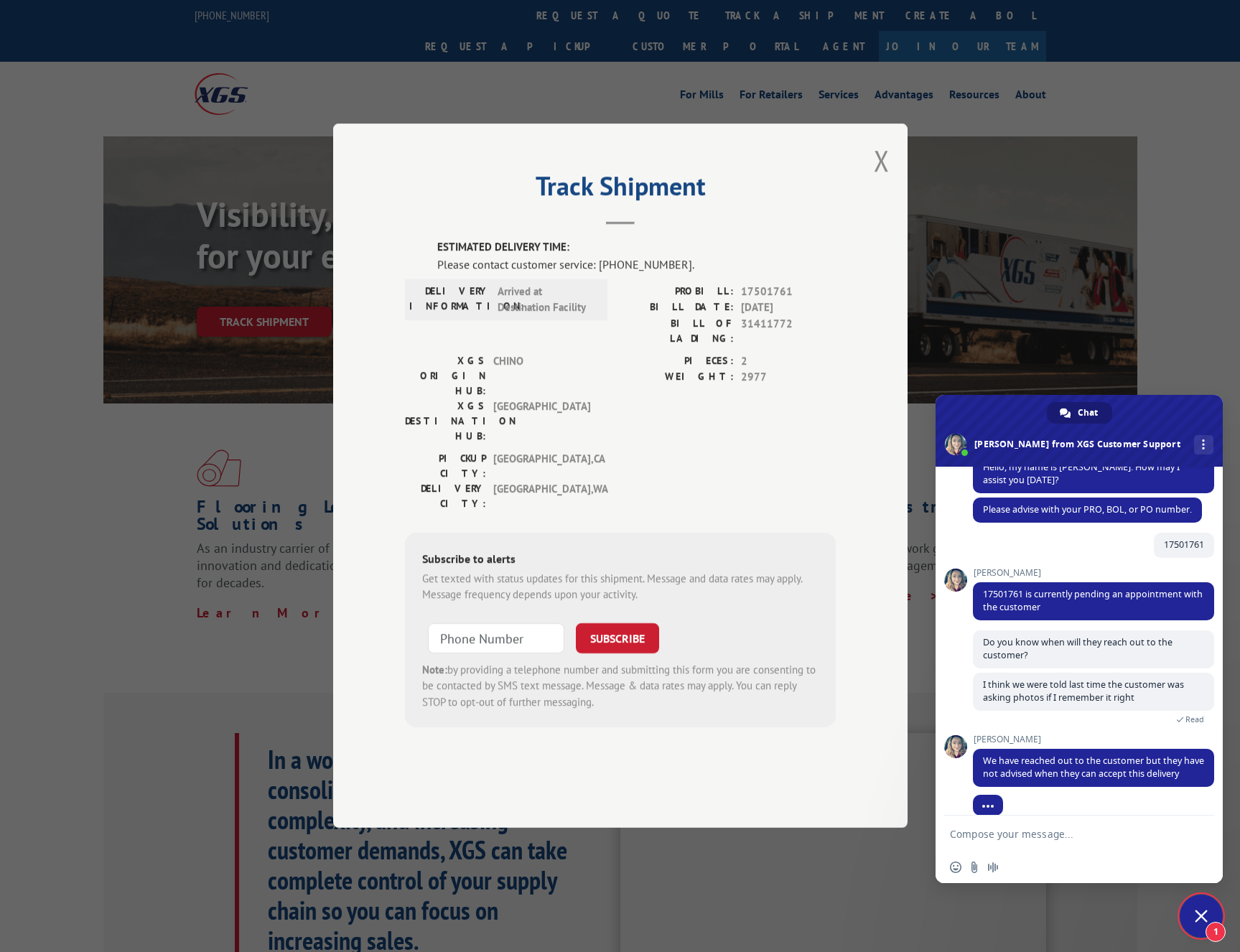
scroll to position [580, 0]
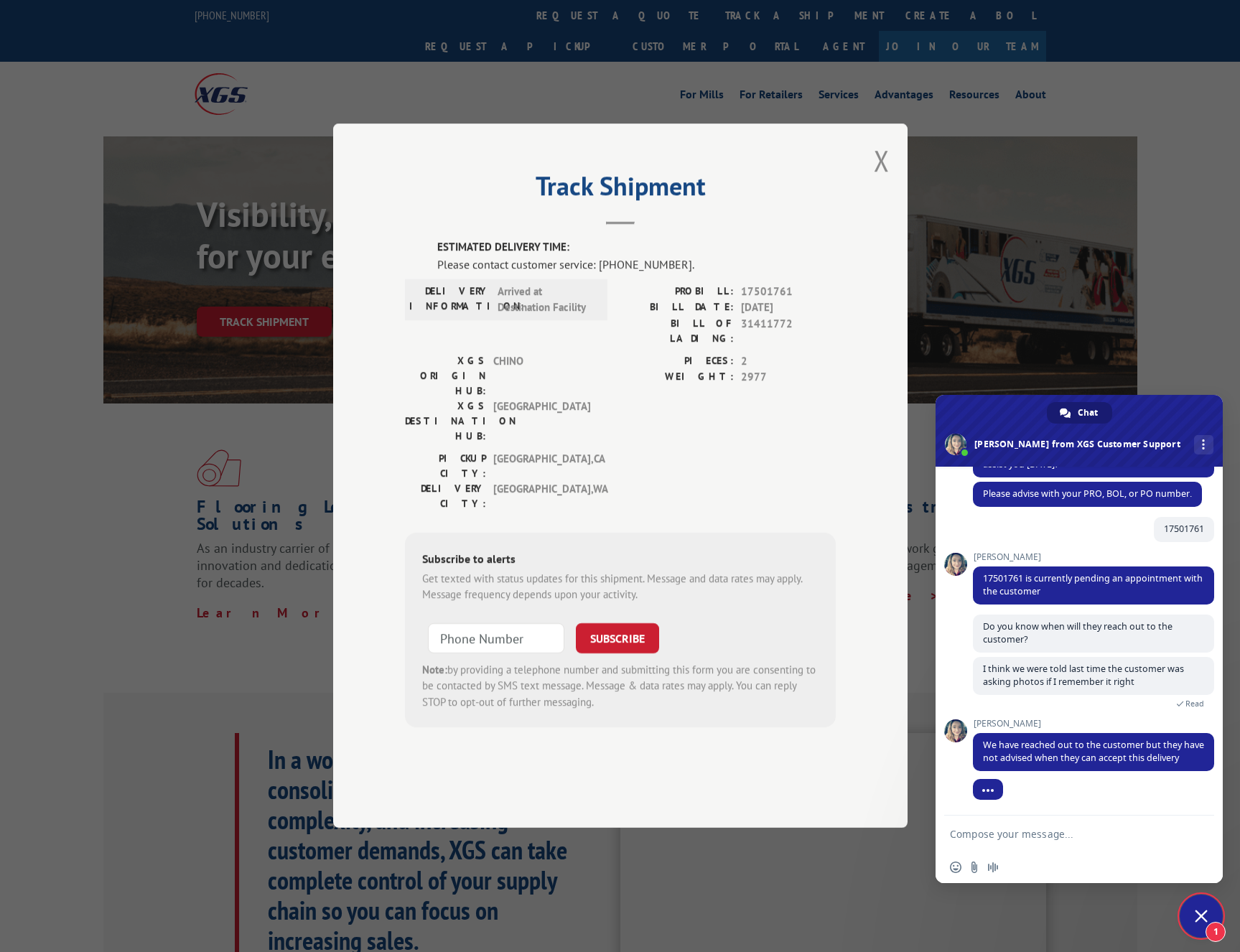
click at [1019, 833] on textarea "Compose your message..." at bounding box center [1065, 834] width 230 height 36
type textarea "C"
type textarea "ok"
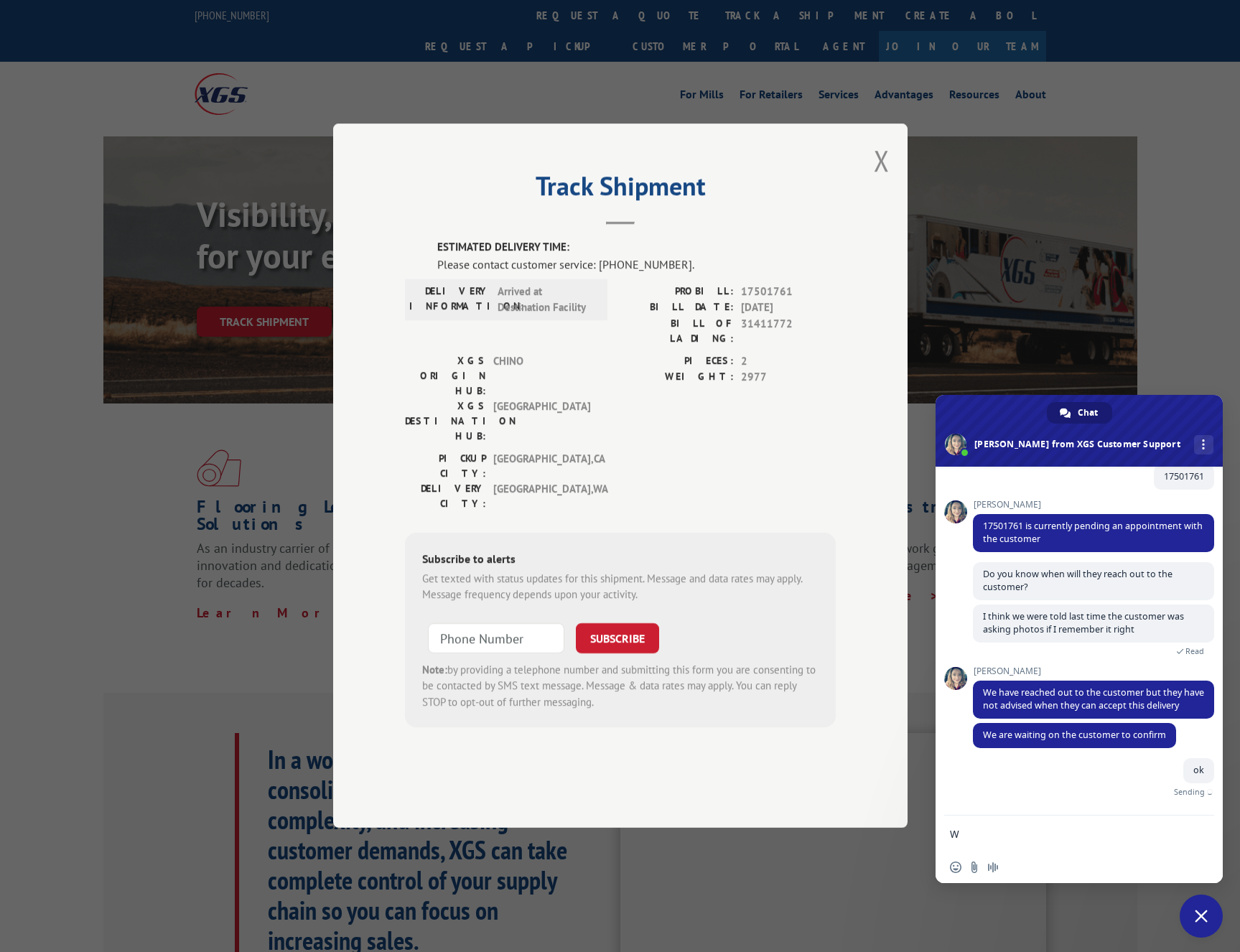
scroll to position [616, 0]
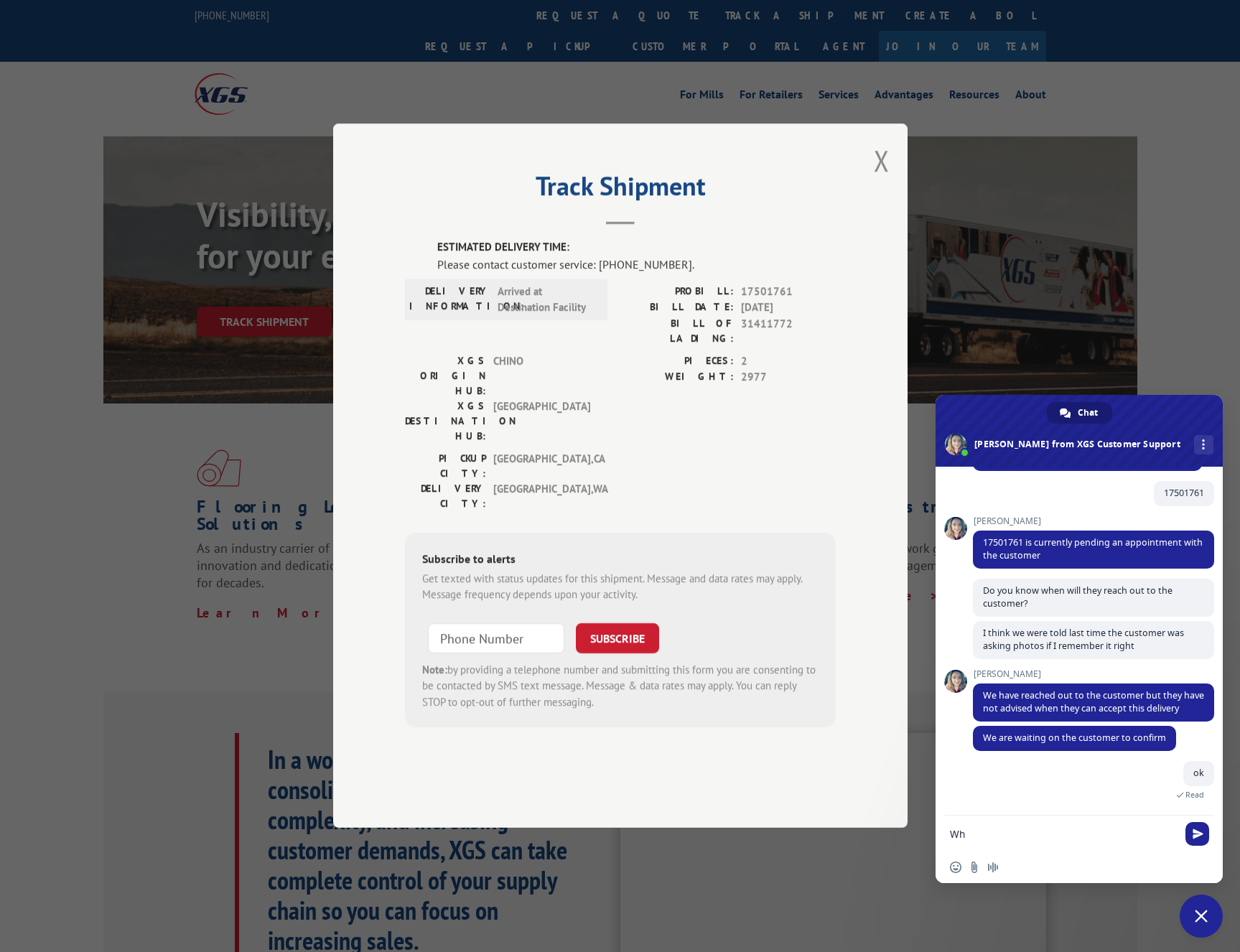
type textarea "W"
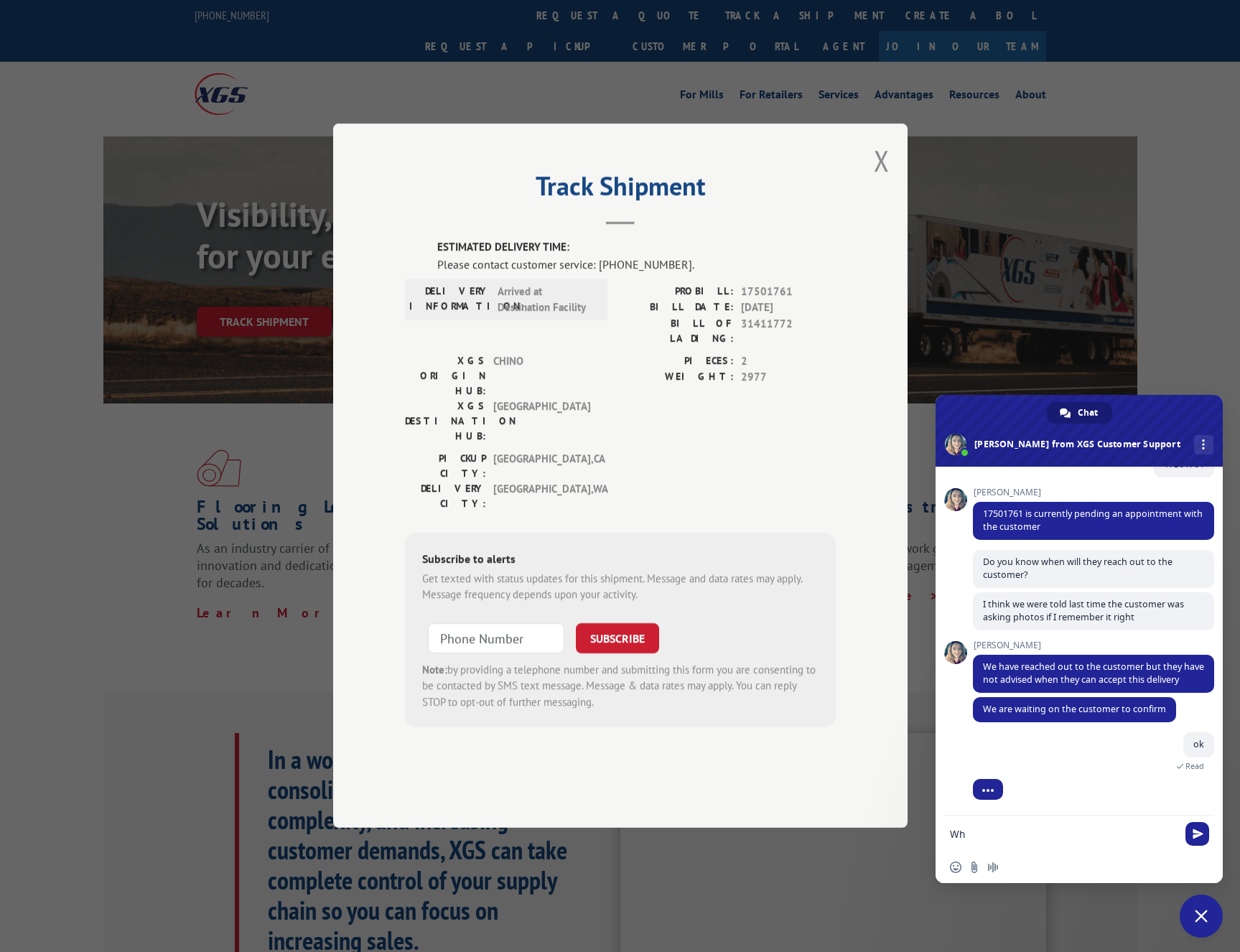
type textarea "W"
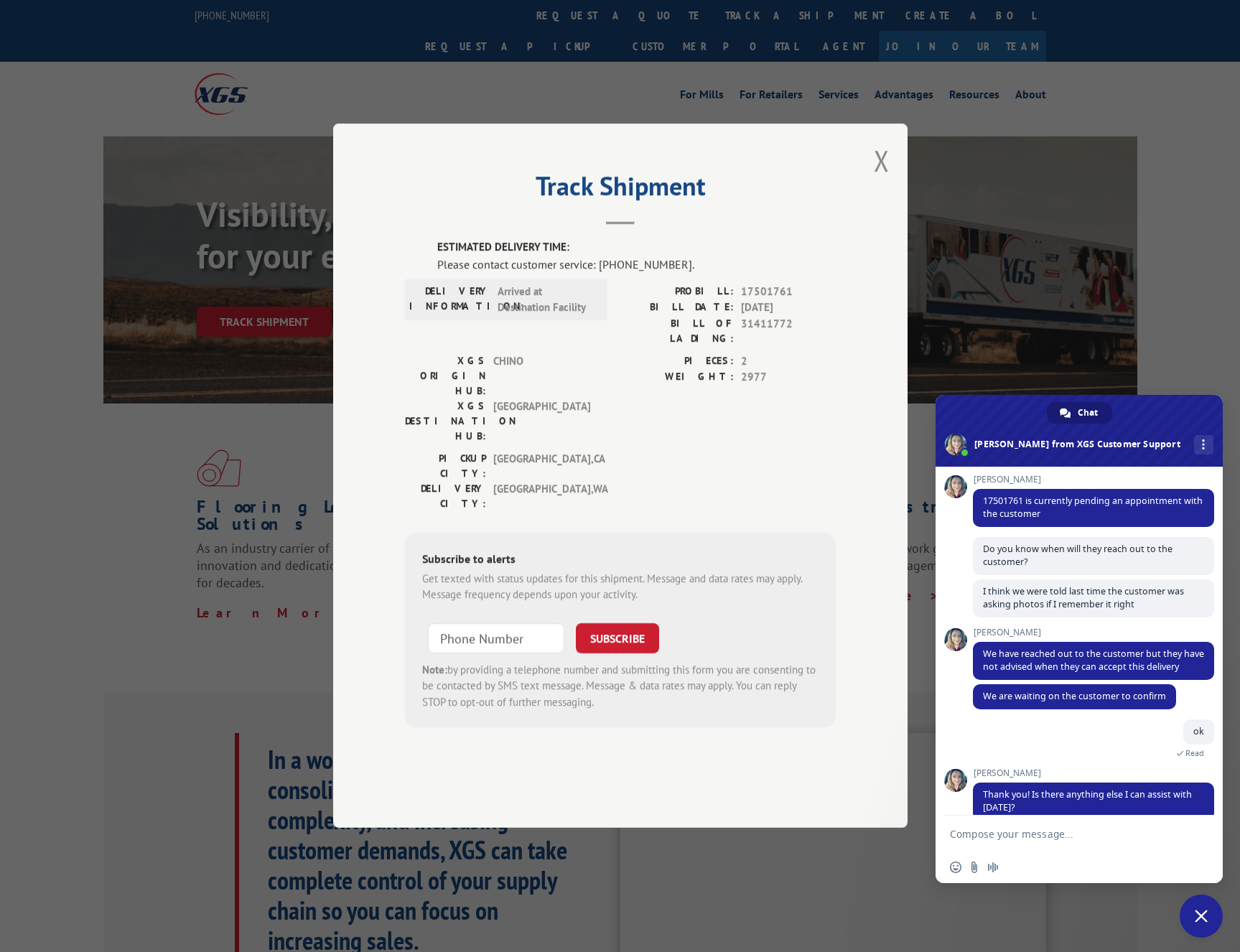
scroll to position [678, 0]
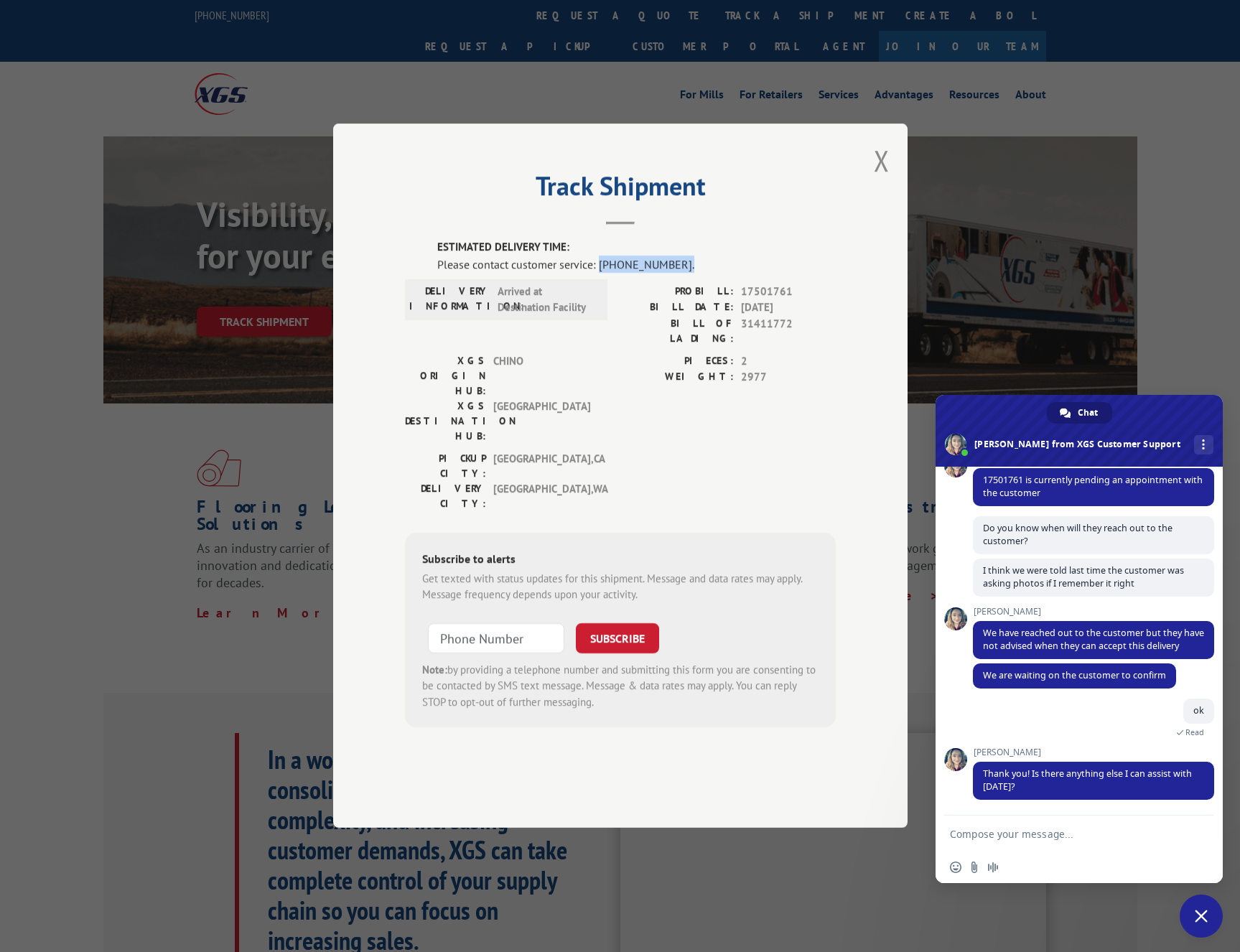
drag, startPoint x: 599, startPoint y: 306, endPoint x: 675, endPoint y: 309, distance: 75.4
click at [675, 273] on div "Please contact customer service: [PHONE_NUMBER]." at bounding box center [636, 264] width 398 height 17
copy div "[PHONE_NUMBER]."
click at [986, 834] on textarea "Compose your message..." at bounding box center [1065, 834] width 230 height 36
type textarea "we should be good for now"
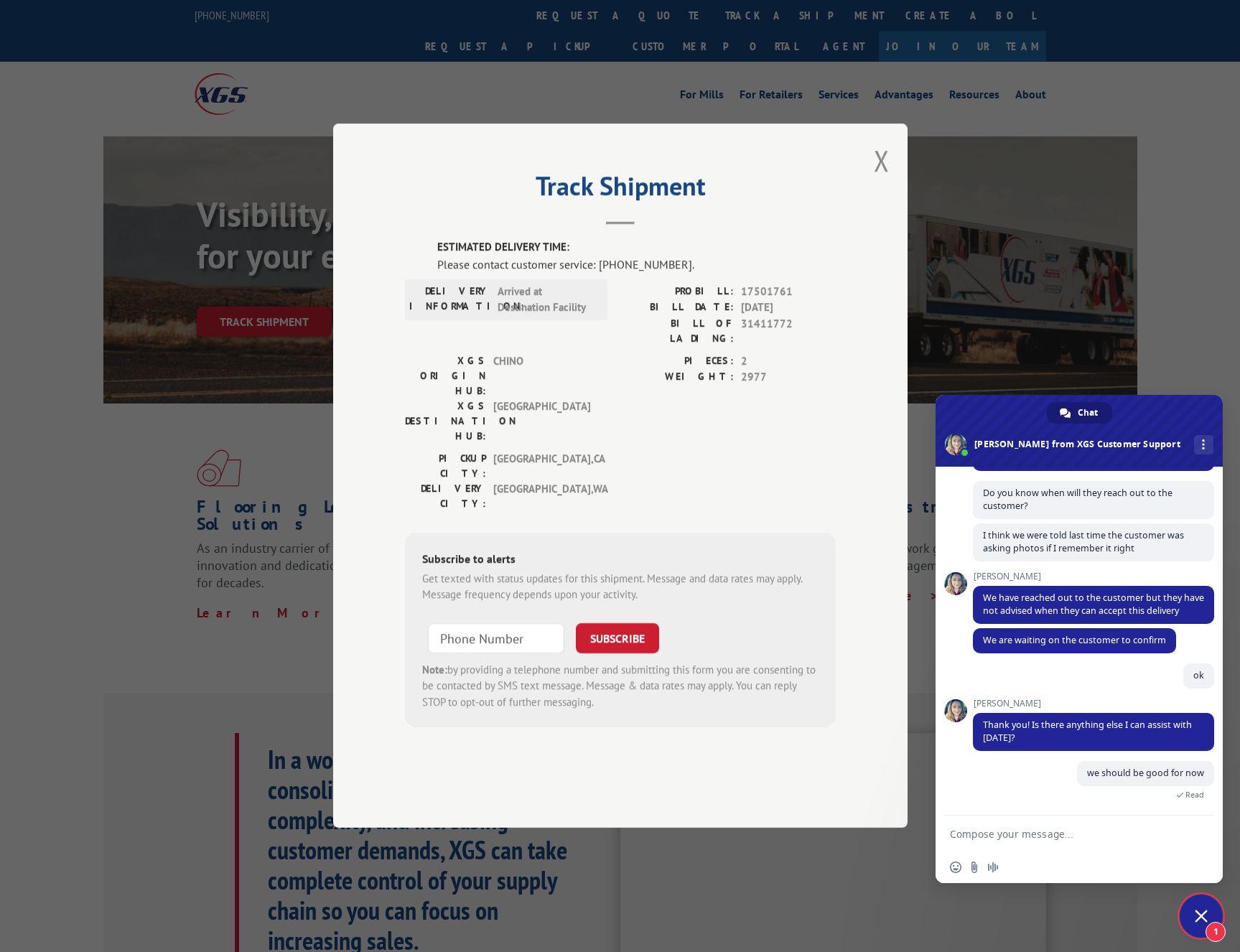
scroll to position [815, 0]
